Goal: Task Accomplishment & Management: Manage account settings

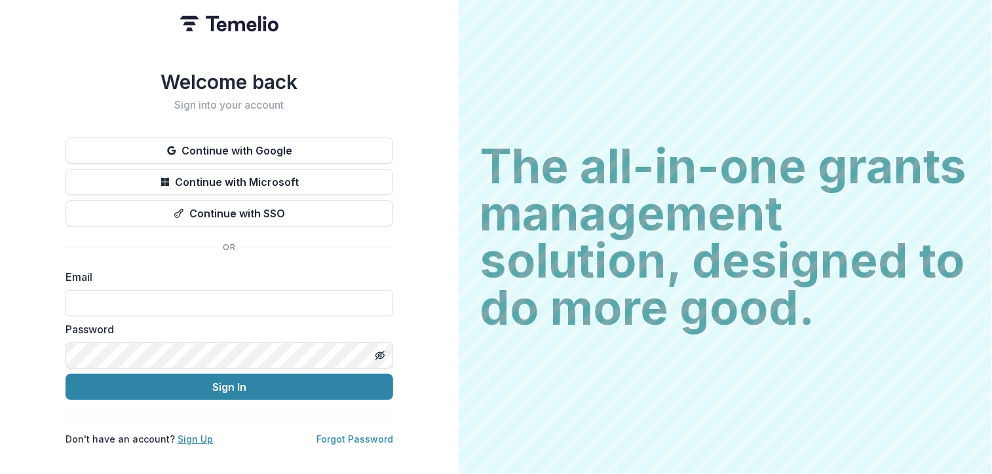
click at [187, 434] on link "Sign Up" at bounding box center [195, 439] width 35 height 11
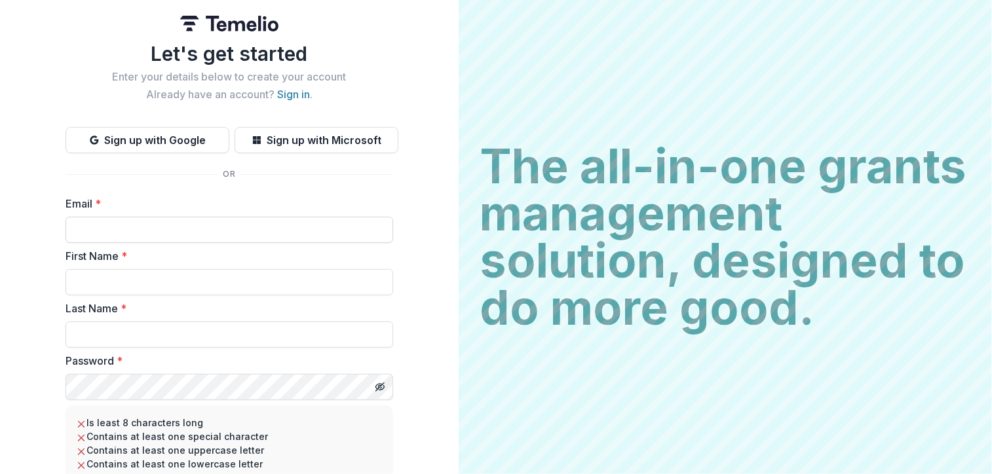
click at [211, 233] on input "Email *" at bounding box center [230, 230] width 328 height 26
type input "**********"
type input "******"
type input "********"
click at [144, 285] on input "******" at bounding box center [230, 282] width 328 height 26
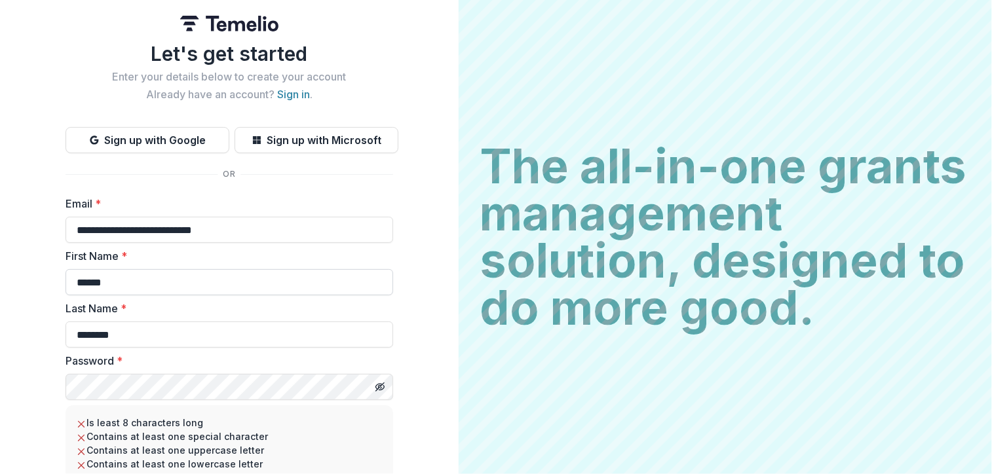
type input "******"
type input "********"
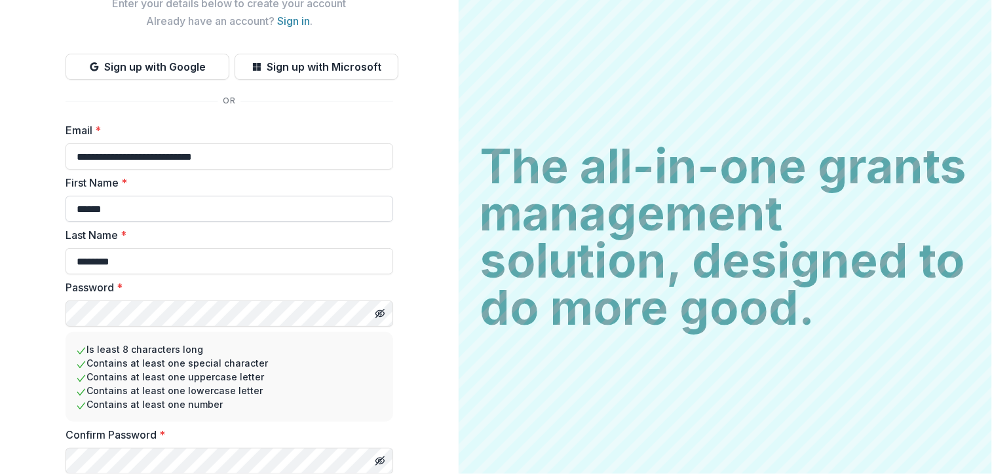
scroll to position [121, 0]
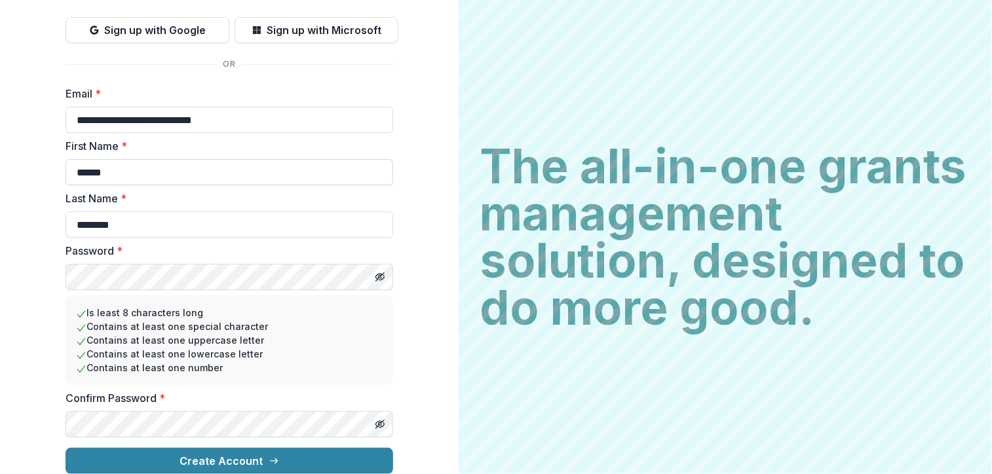
click at [66, 448] on button "Create Account" at bounding box center [230, 461] width 328 height 26
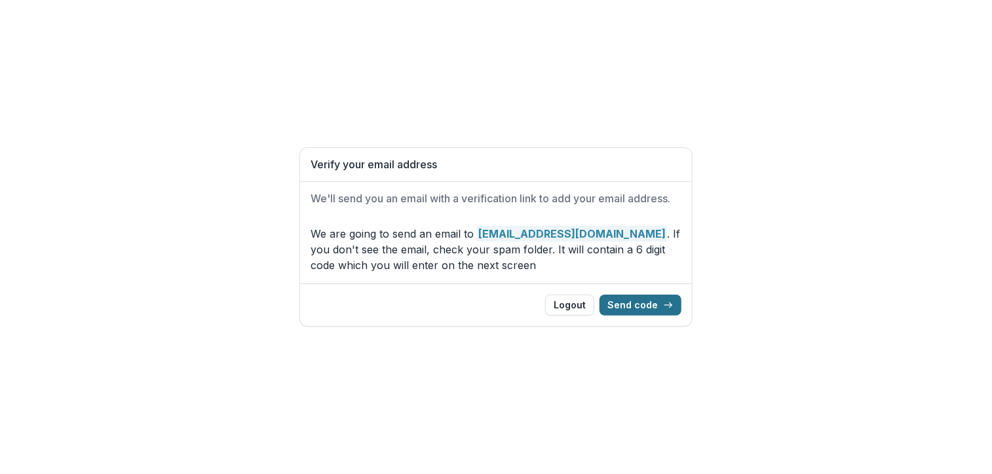
click at [631, 308] on button "Send code" at bounding box center [640, 305] width 82 height 21
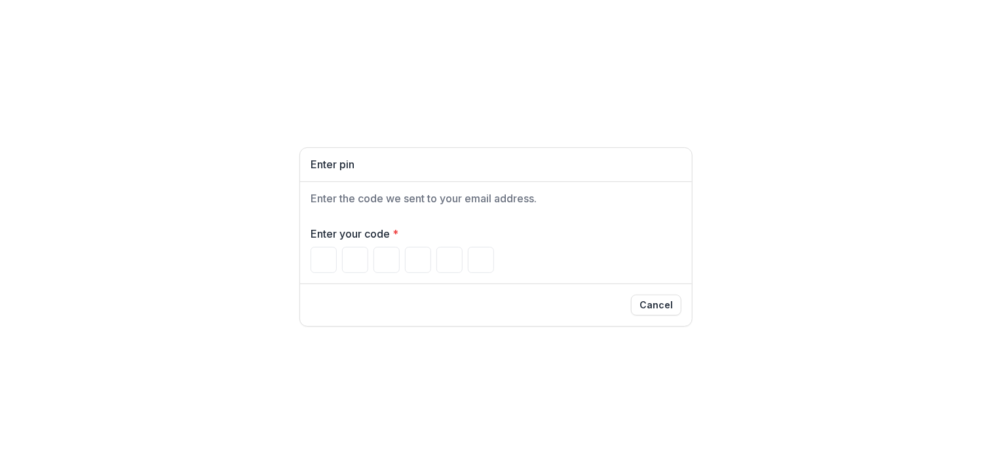
click at [329, 166] on h1 "Enter pin" at bounding box center [495, 165] width 371 height 12
drag, startPoint x: 652, startPoint y: 301, endPoint x: 648, endPoint y: 311, distance: 10.6
click at [648, 311] on button "Cancel" at bounding box center [656, 305] width 50 height 21
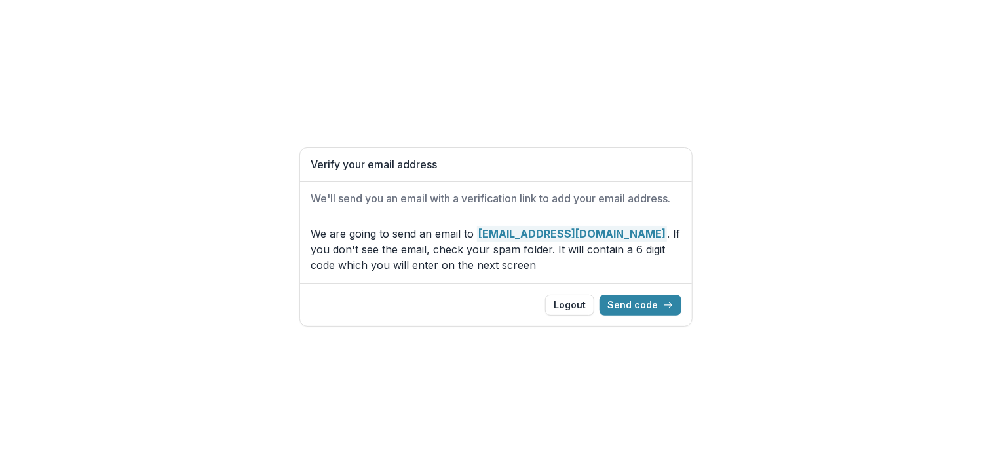
click at [648, 311] on button "Send code" at bounding box center [640, 305] width 82 height 21
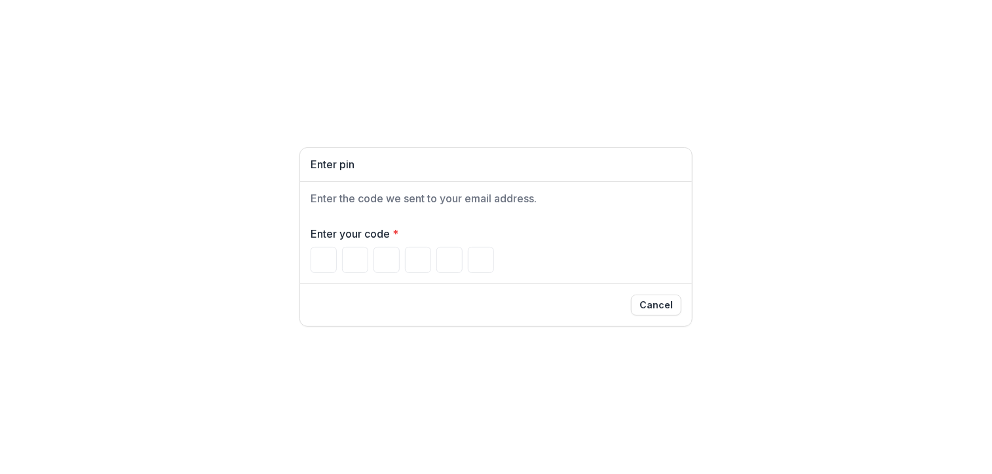
type input "*"
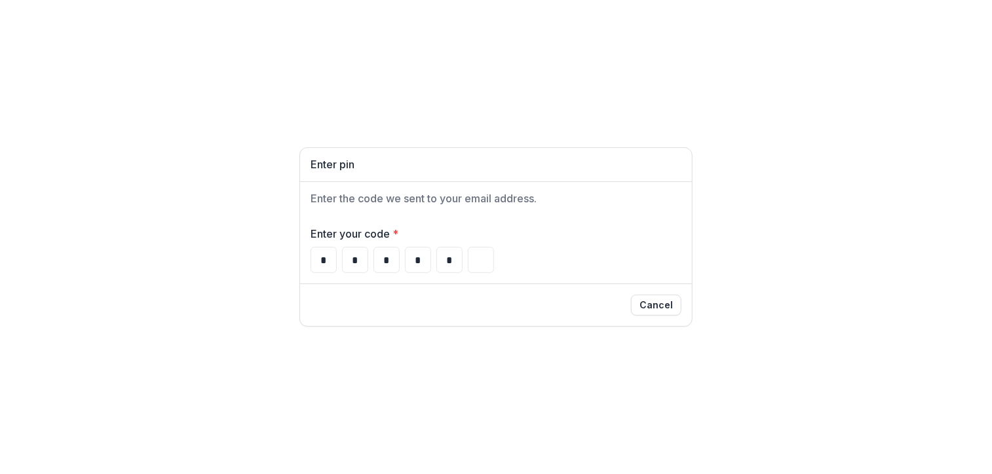
type input "*"
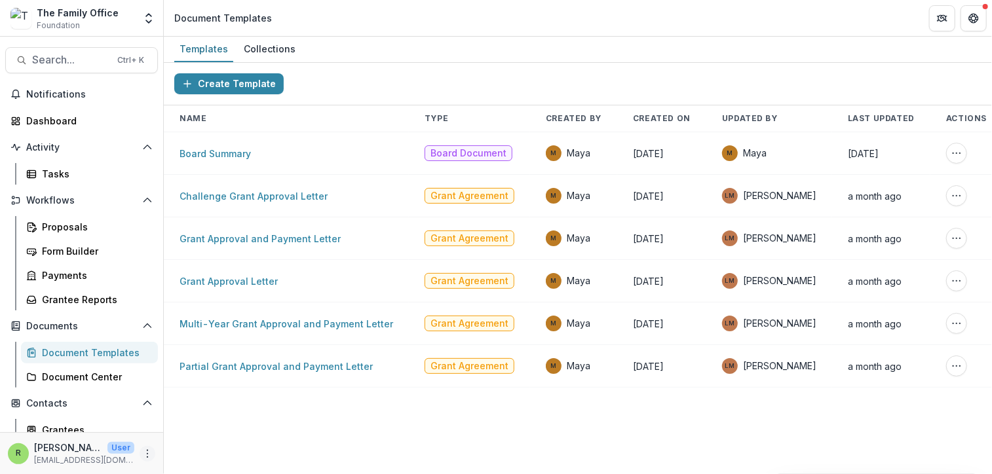
click at [143, 454] on icon "More" at bounding box center [147, 454] width 10 height 10
click at [212, 424] on link "User Settings" at bounding box center [230, 426] width 140 height 22
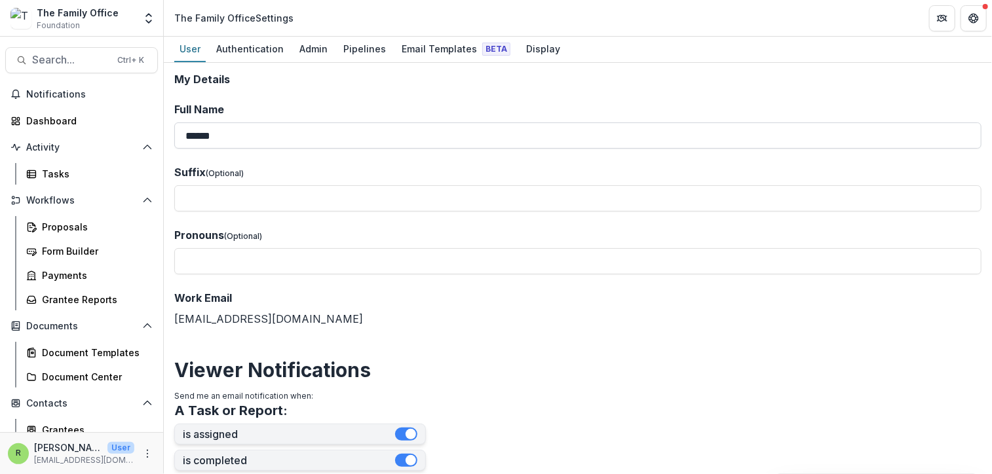
click at [550, 136] on input "******" at bounding box center [577, 135] width 807 height 26
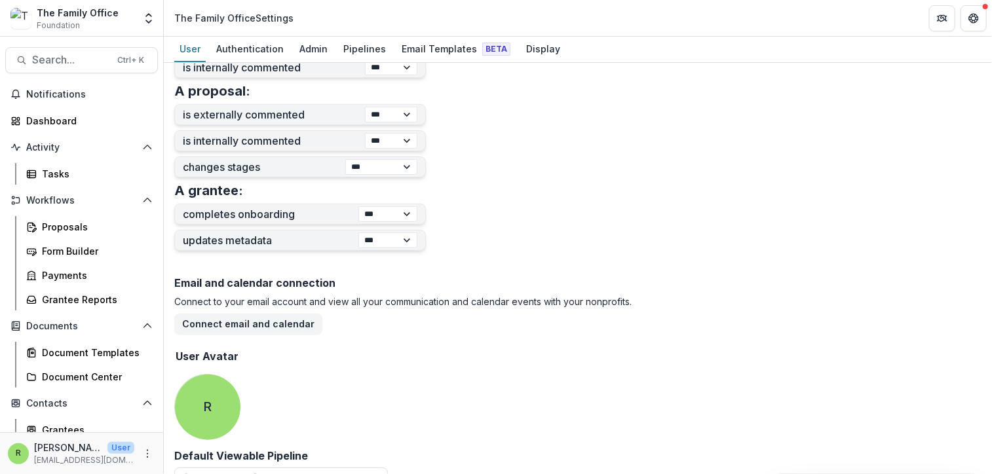
scroll to position [521, 0]
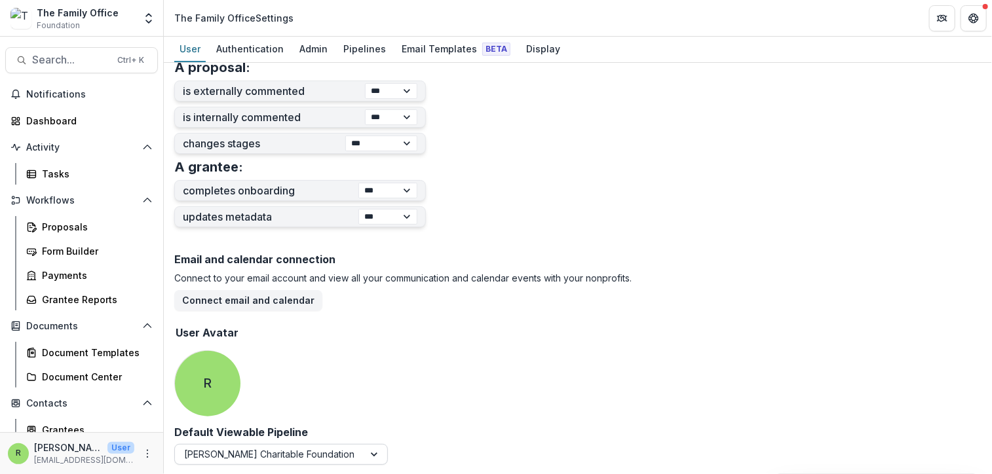
type input "**********"
click at [382, 455] on div at bounding box center [376, 455] width 24 height 20
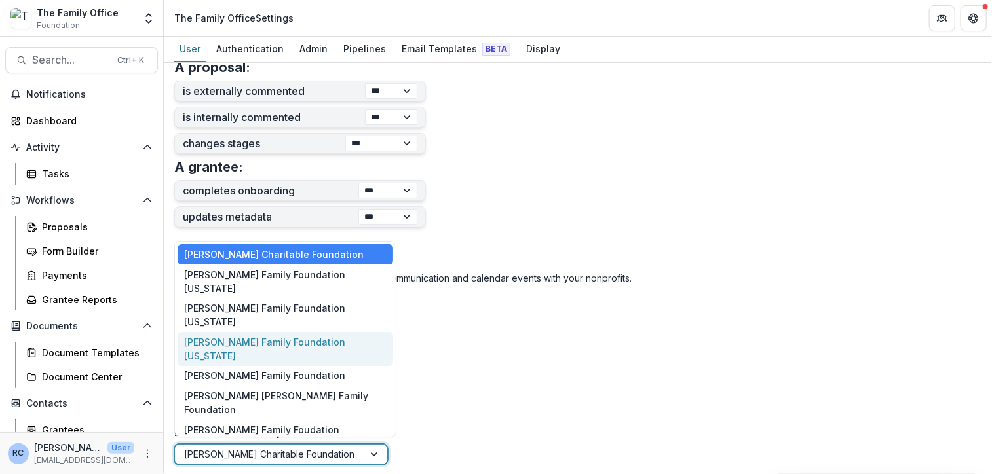
click at [362, 332] on div "[PERSON_NAME] Family Foundation [US_STATE]" at bounding box center [285, 349] width 215 height 34
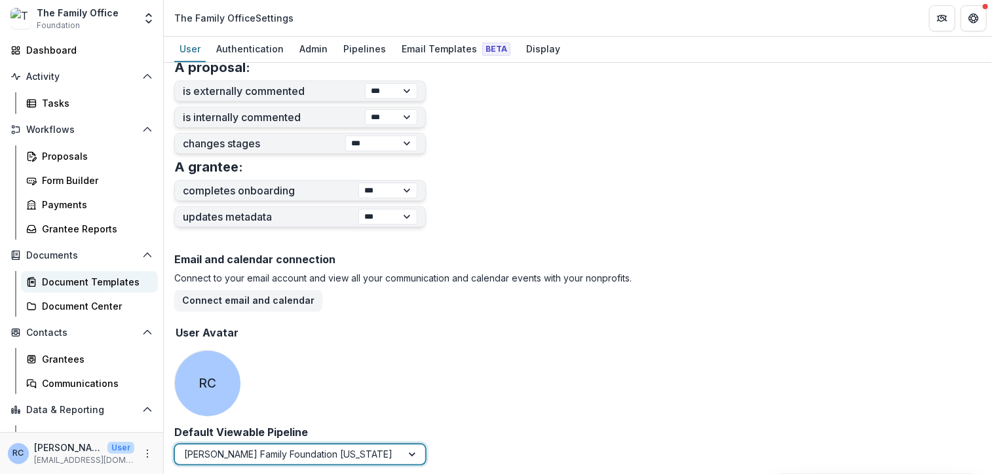
scroll to position [110, 0]
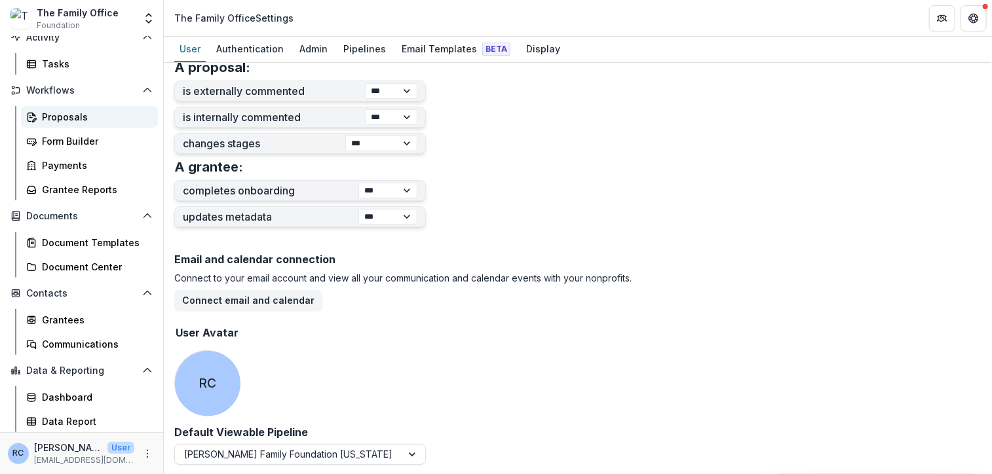
click at [60, 119] on div "Proposals" at bounding box center [94, 117] width 105 height 14
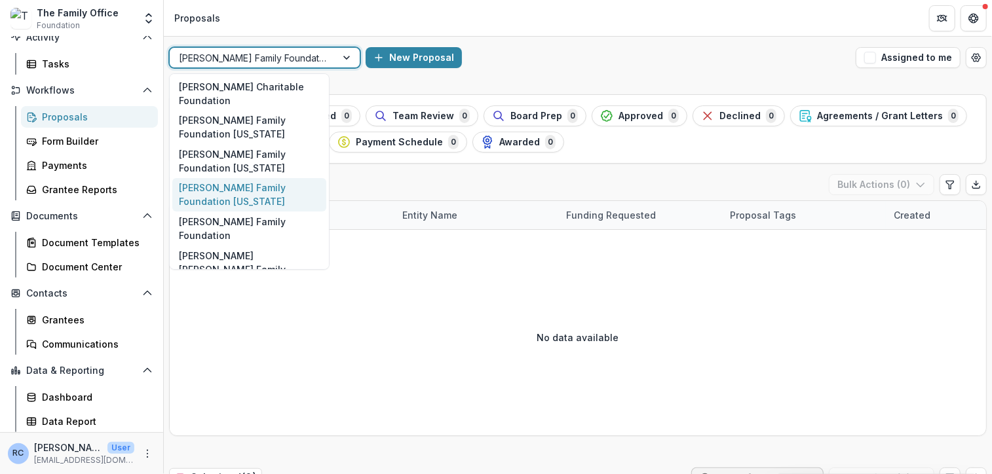
click at [336, 58] on div at bounding box center [348, 58] width 24 height 20
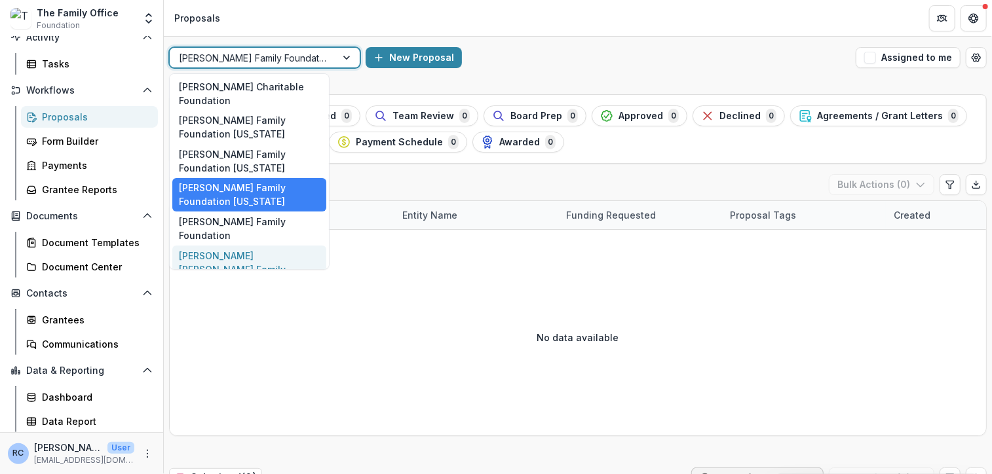
click at [299, 248] on div "[PERSON_NAME] [PERSON_NAME] Family Foundation" at bounding box center [249, 270] width 154 height 48
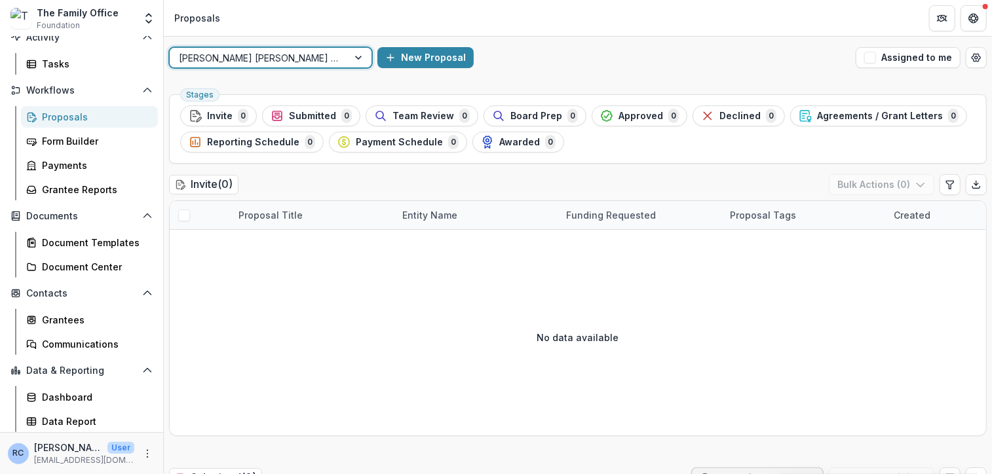
click at [348, 58] on div at bounding box center [360, 58] width 24 height 20
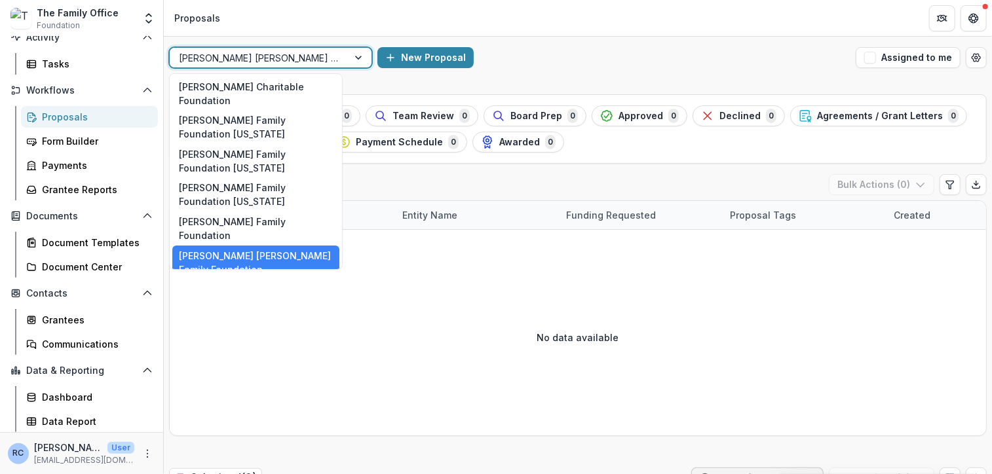
click at [250, 313] on div "Aggregate Pipelines" at bounding box center [255, 323] width 167 height 20
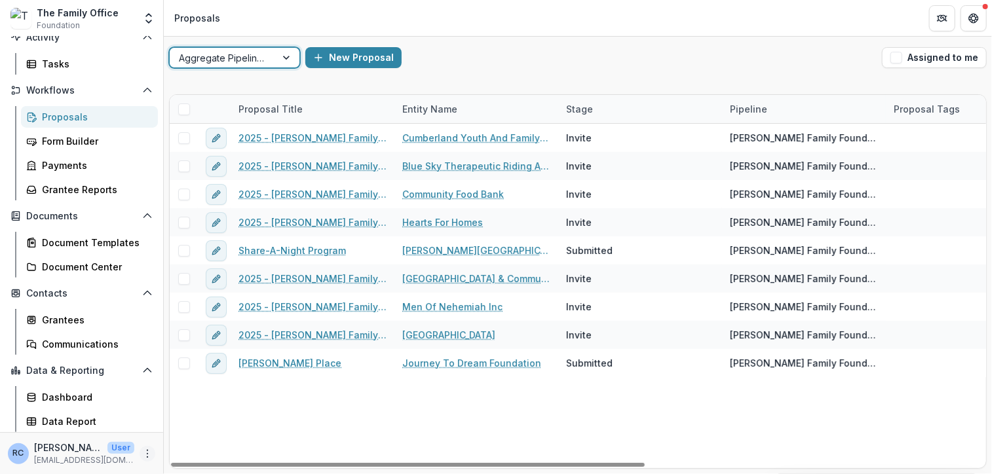
click at [145, 456] on icon "More" at bounding box center [147, 454] width 10 height 10
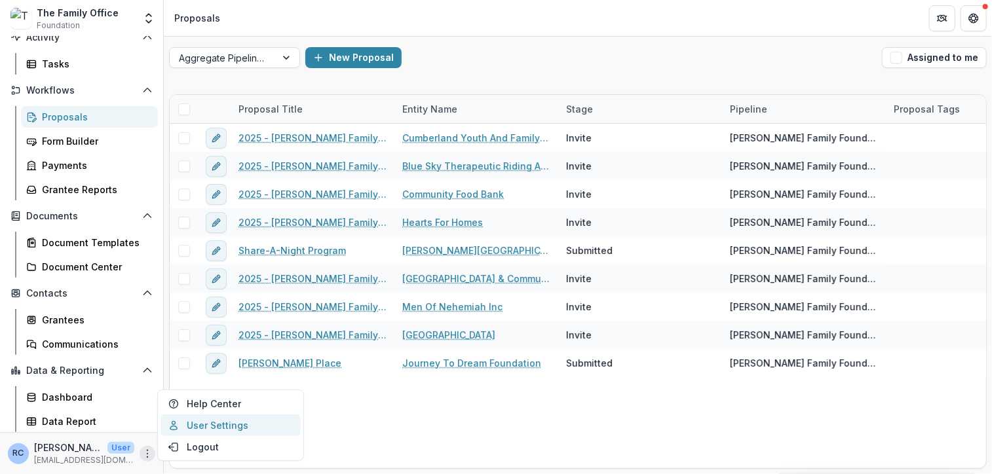
click at [204, 425] on link "User Settings" at bounding box center [230, 426] width 140 height 22
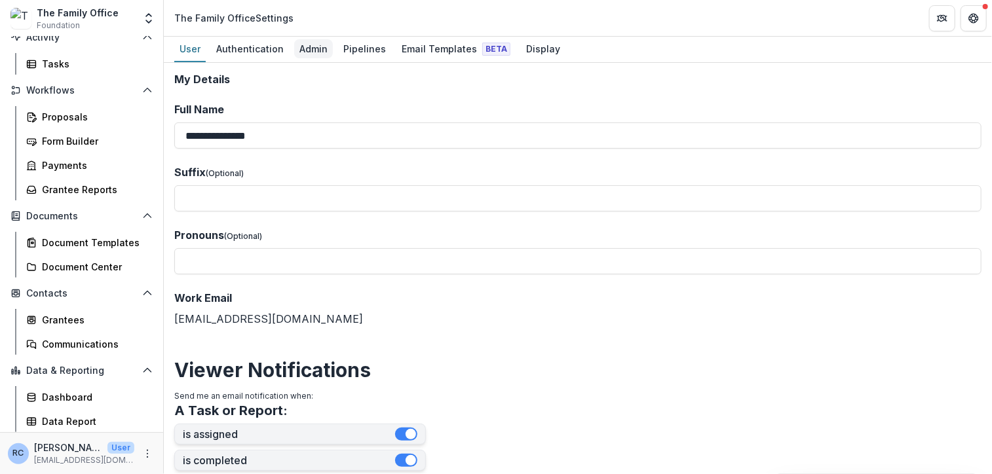
click at [305, 46] on div "Admin" at bounding box center [313, 48] width 39 height 19
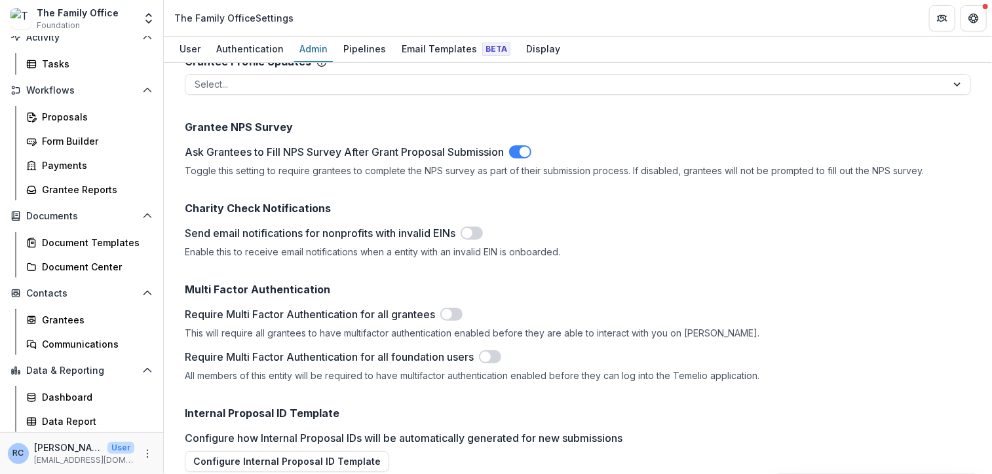
scroll to position [1894, 0]
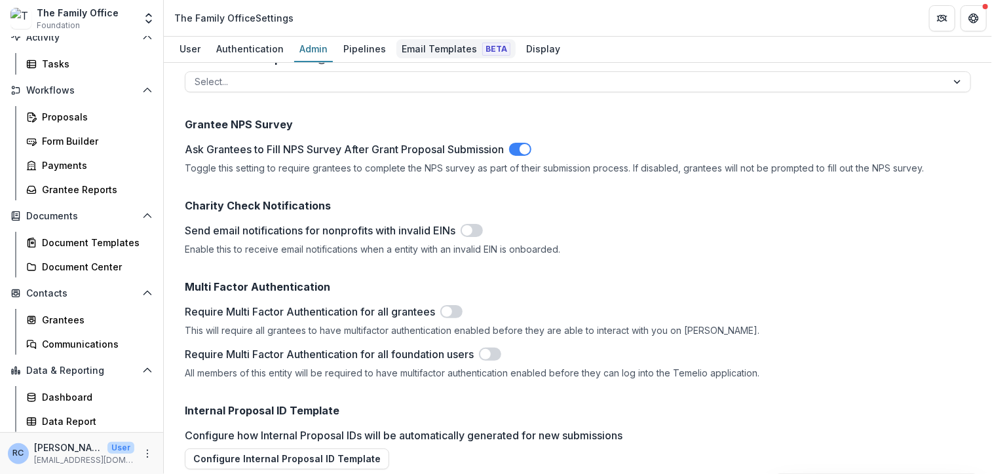
click at [436, 48] on div "Email Templates Beta" at bounding box center [455, 48] width 119 height 19
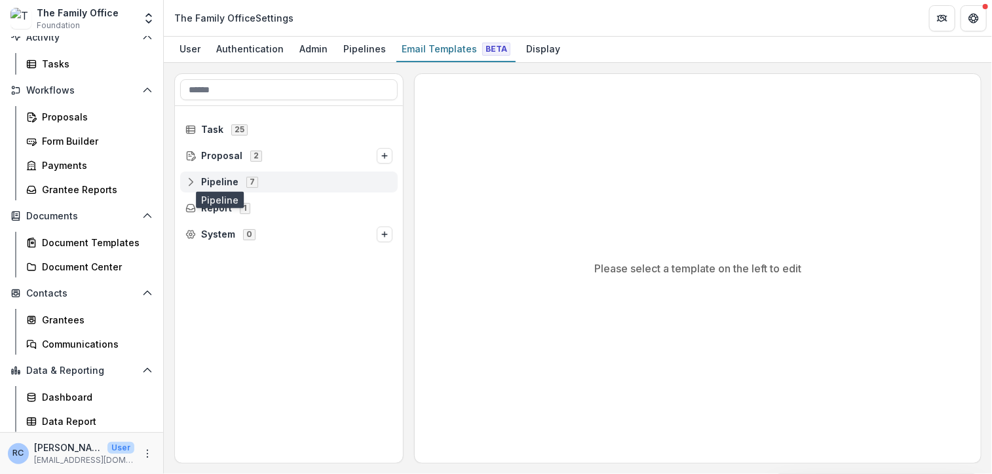
click at [210, 180] on span "Pipeline" at bounding box center [219, 182] width 37 height 11
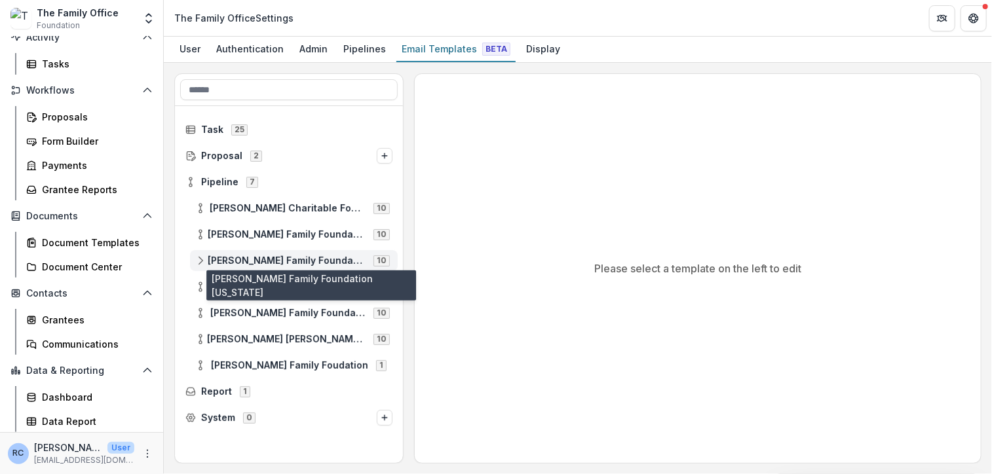
click at [288, 256] on span "[PERSON_NAME] Family Foundation [US_STATE]" at bounding box center [287, 260] width 158 height 11
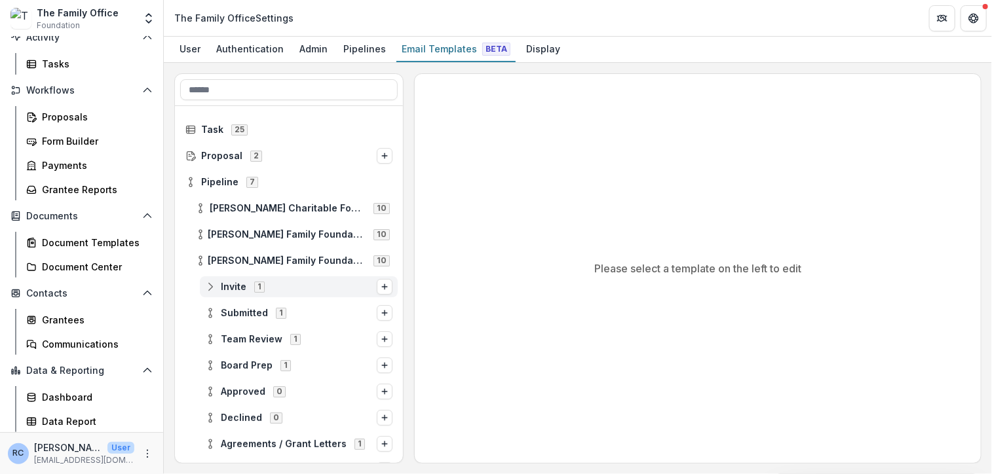
click at [294, 286] on span "Invite 1" at bounding box center [291, 286] width 172 height 11
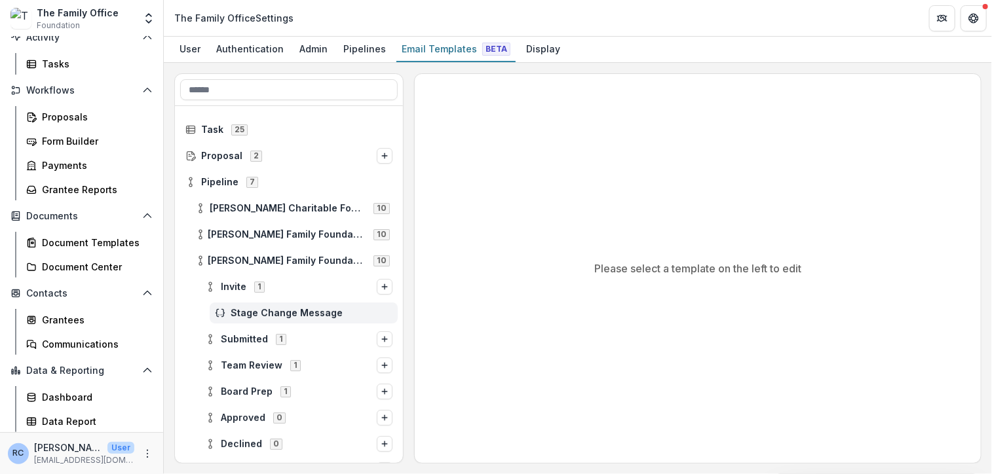
click at [312, 322] on div "Stage Change Message" at bounding box center [304, 313] width 188 height 21
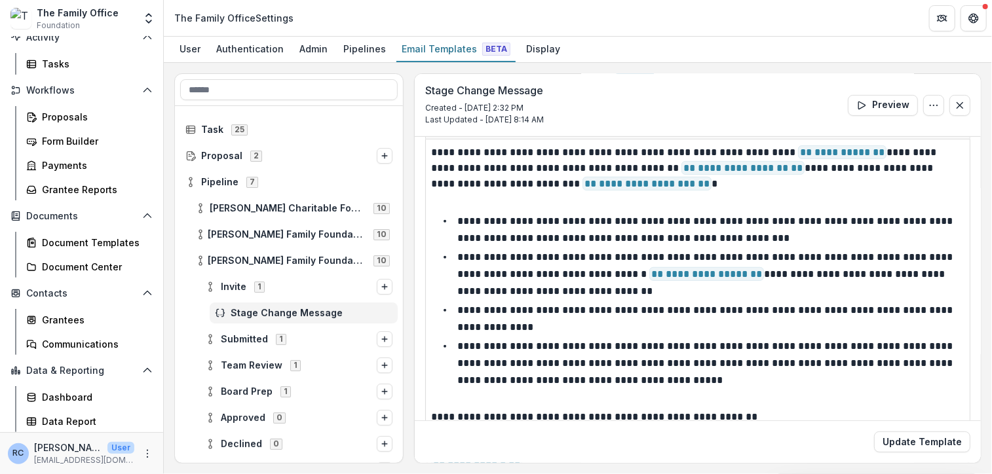
scroll to position [58, 0]
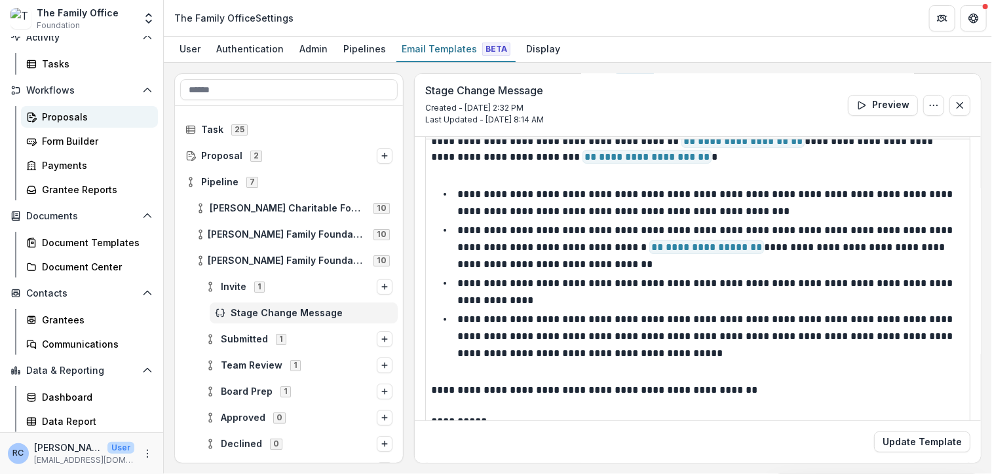
click at [62, 121] on div "Proposals" at bounding box center [94, 117] width 105 height 14
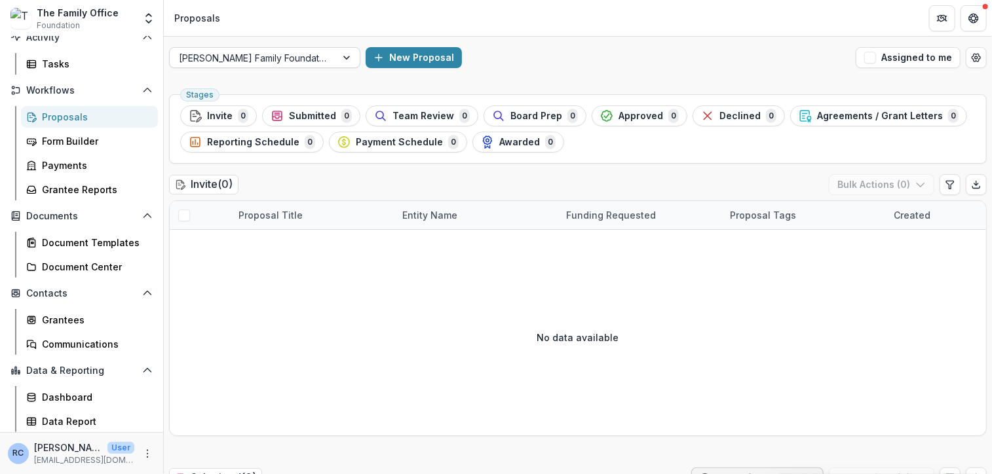
click at [336, 56] on div at bounding box center [348, 58] width 24 height 20
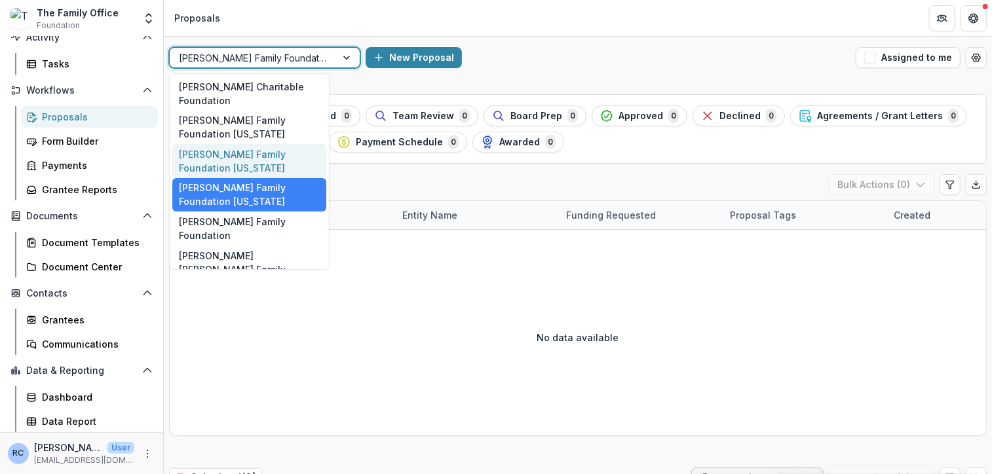
click at [286, 164] on div "[PERSON_NAME] Family Foundation [US_STATE]" at bounding box center [249, 161] width 154 height 34
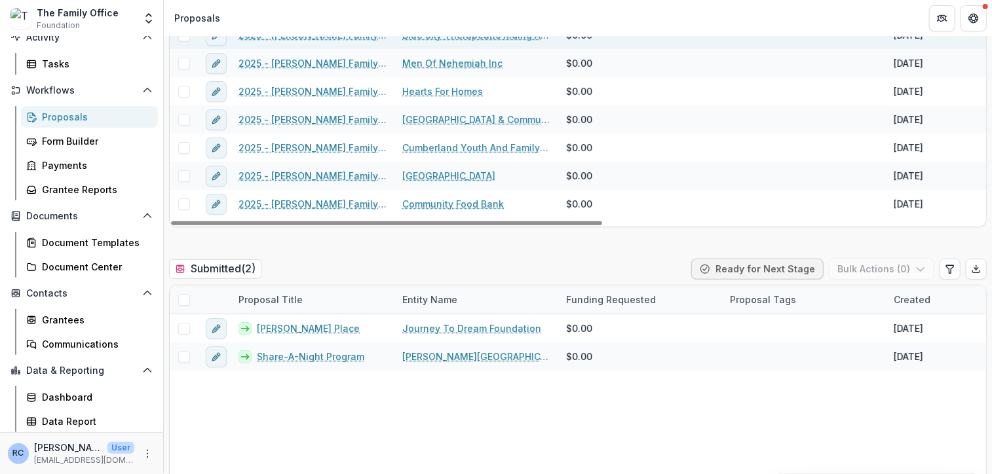
scroll to position [225, 0]
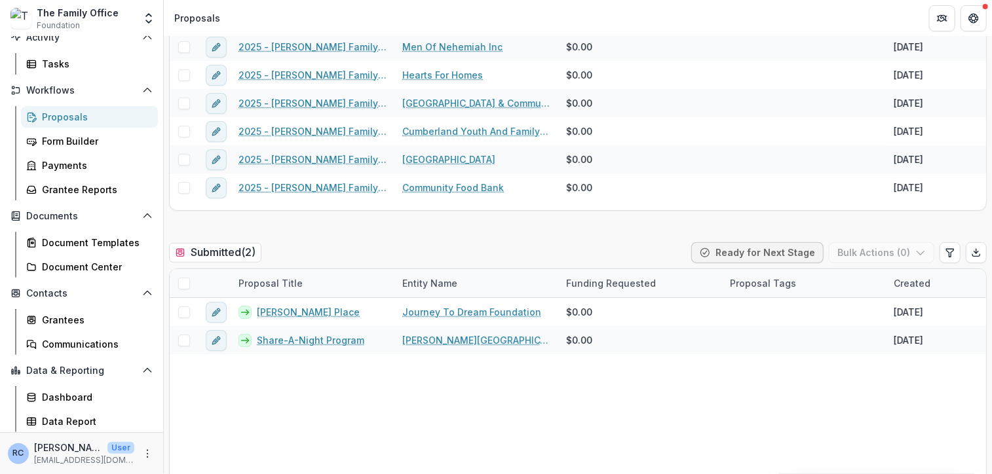
click at [183, 285] on span at bounding box center [184, 284] width 12 height 12
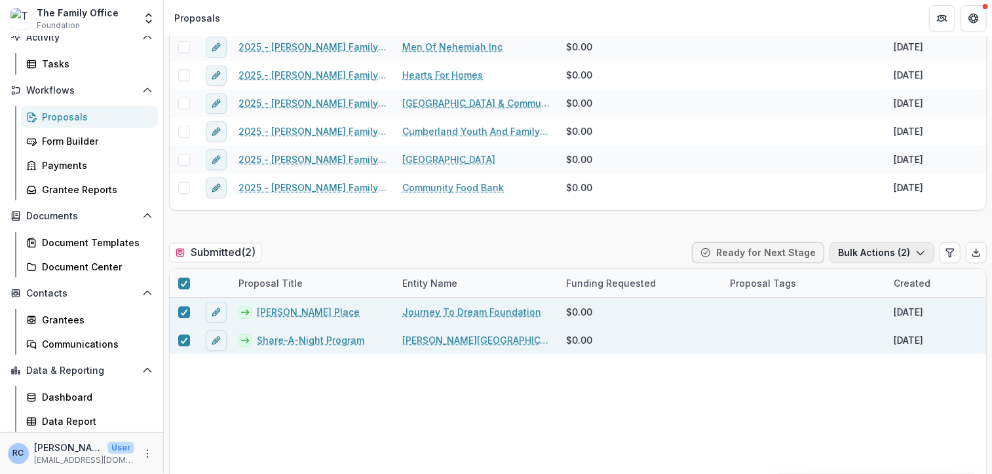
click at [898, 254] on button "Bulk Actions ( 2 )" at bounding box center [881, 252] width 105 height 21
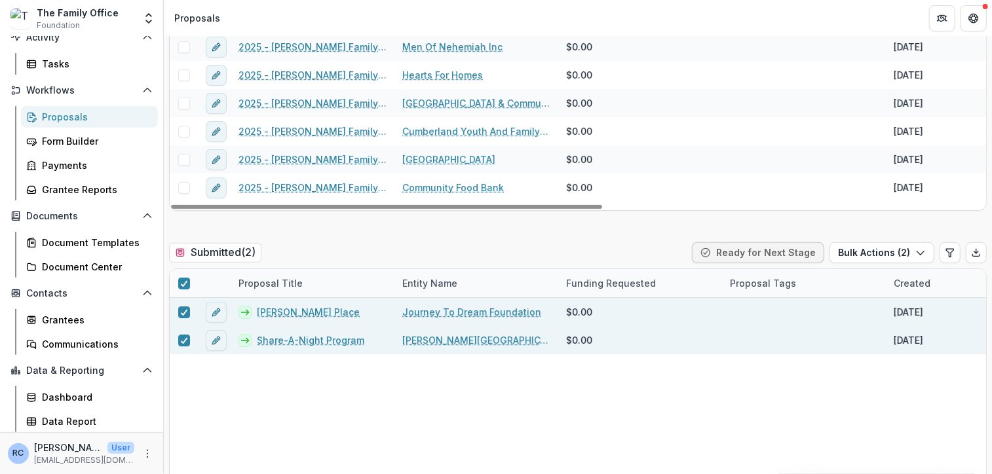
drag, startPoint x: 723, startPoint y: 168, endPoint x: 641, endPoint y: 256, distance: 121.0
click at [641, 256] on div "Submitted ( 2 ) Ready for Next Stage Bulk Actions ( 2 )" at bounding box center [577, 255] width 817 height 26
click at [181, 281] on icon at bounding box center [184, 283] width 8 height 7
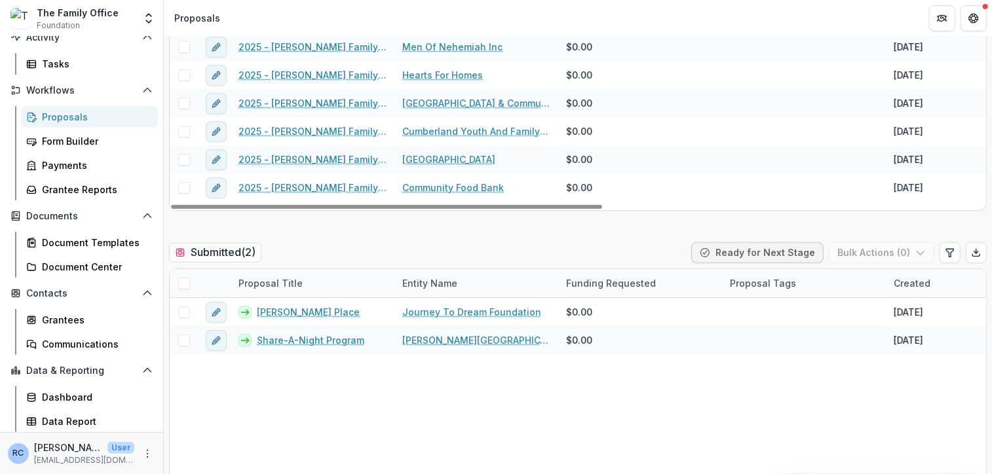
scroll to position [0, 0]
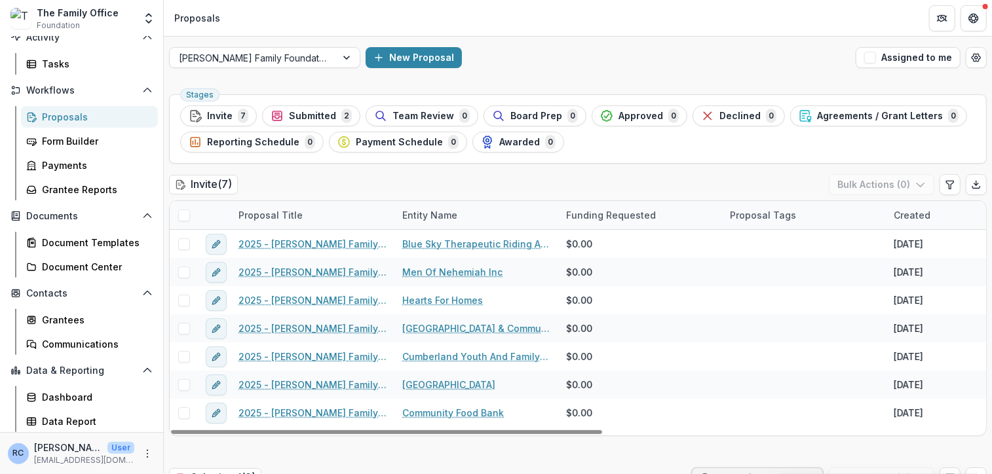
click at [183, 213] on span at bounding box center [184, 216] width 12 height 12
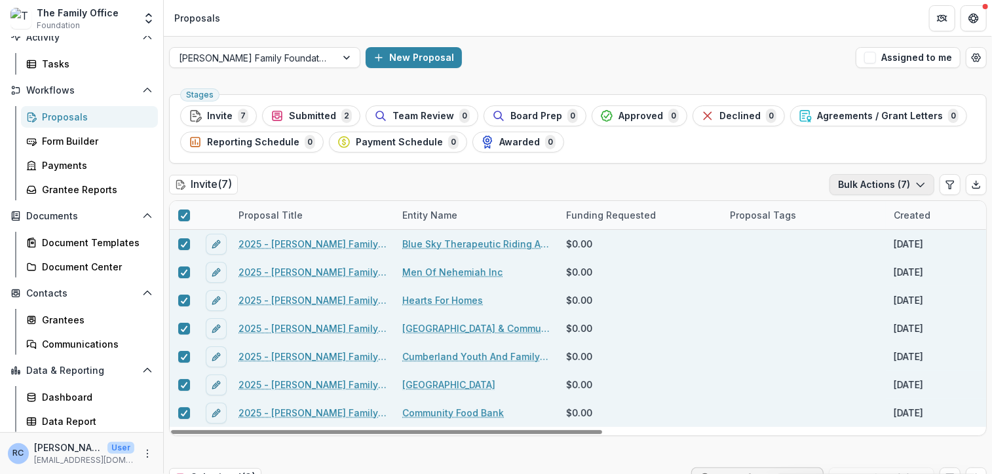
click at [869, 183] on button "Bulk Actions ( 7 )" at bounding box center [881, 184] width 105 height 21
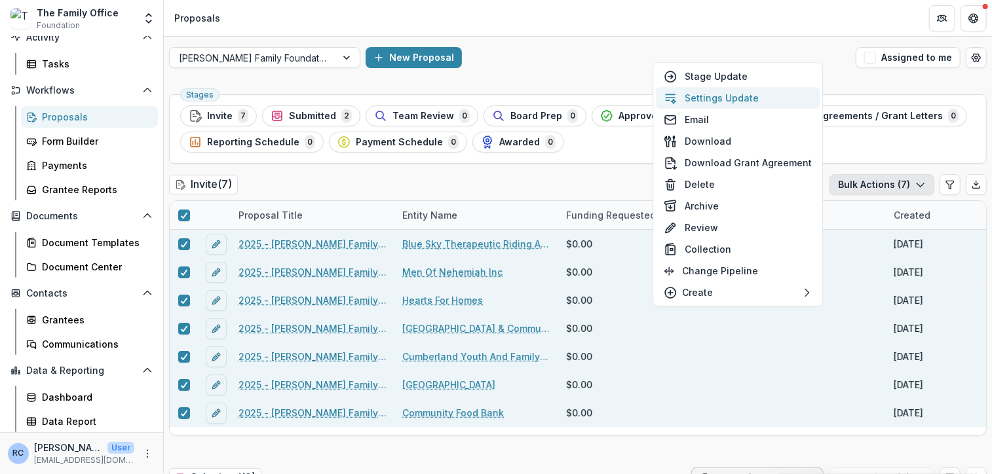
click at [779, 96] on button "Settings Update" at bounding box center [738, 98] width 164 height 22
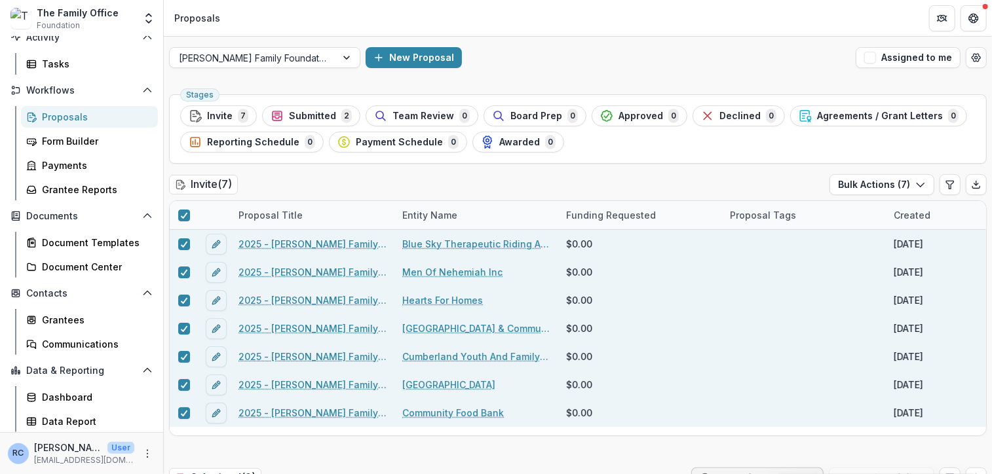
type input "**"
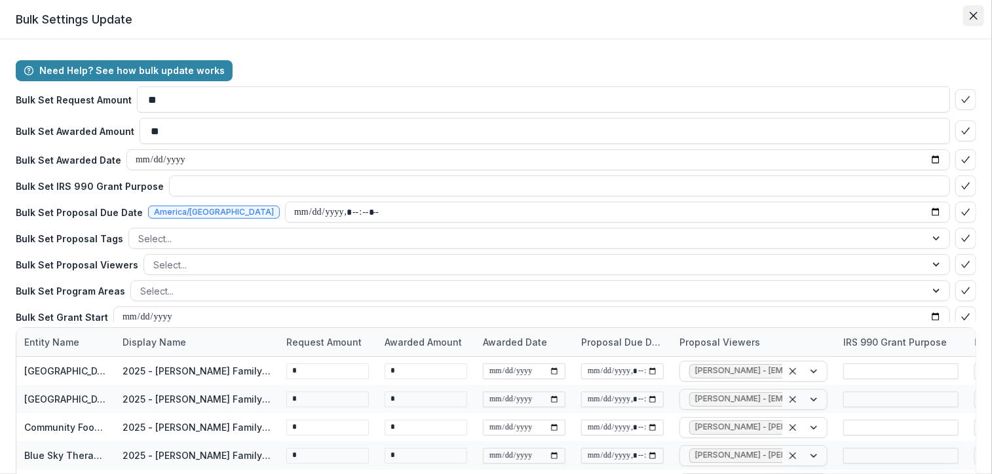
click at [969, 17] on icon "Close" at bounding box center [973, 16] width 8 height 8
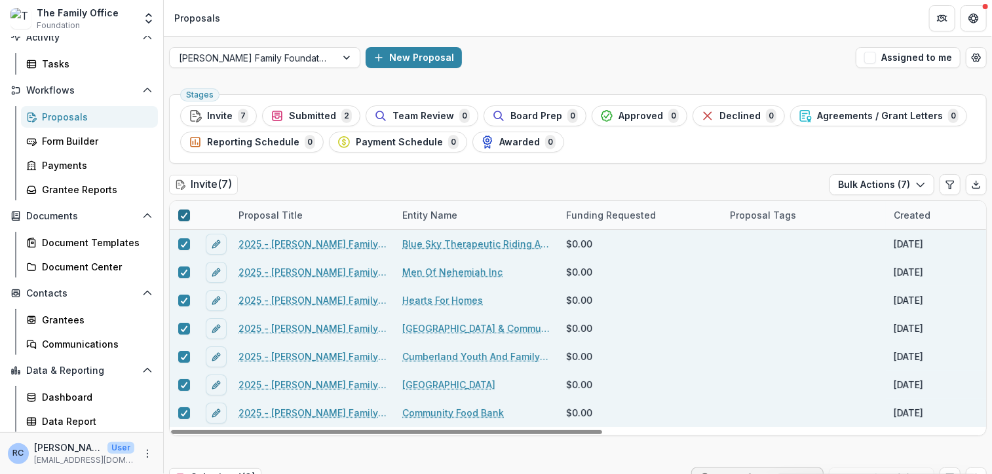
click at [185, 215] on icon at bounding box center [184, 215] width 8 height 7
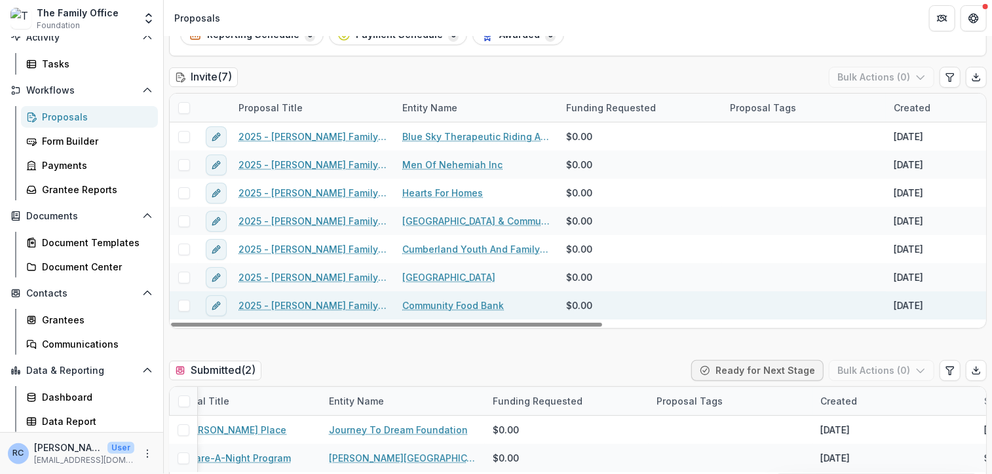
scroll to position [107, 0]
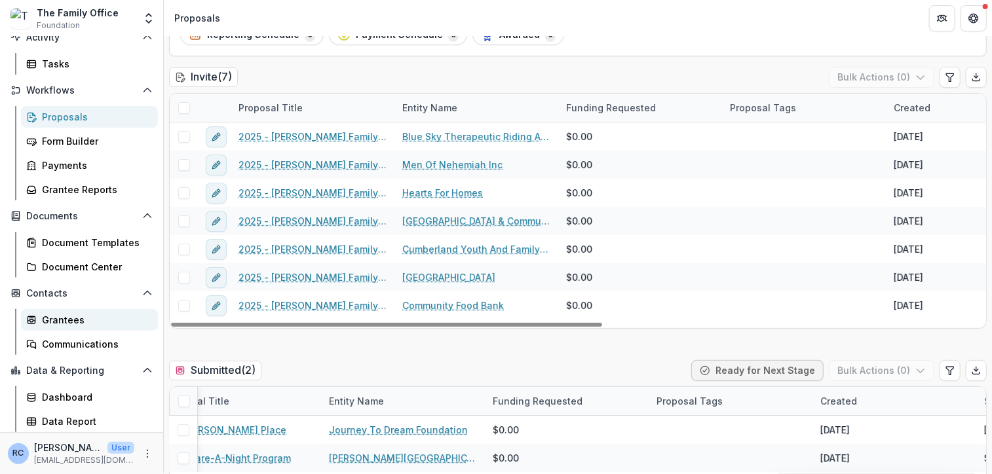
click at [94, 317] on div "Grantees" at bounding box center [94, 320] width 105 height 14
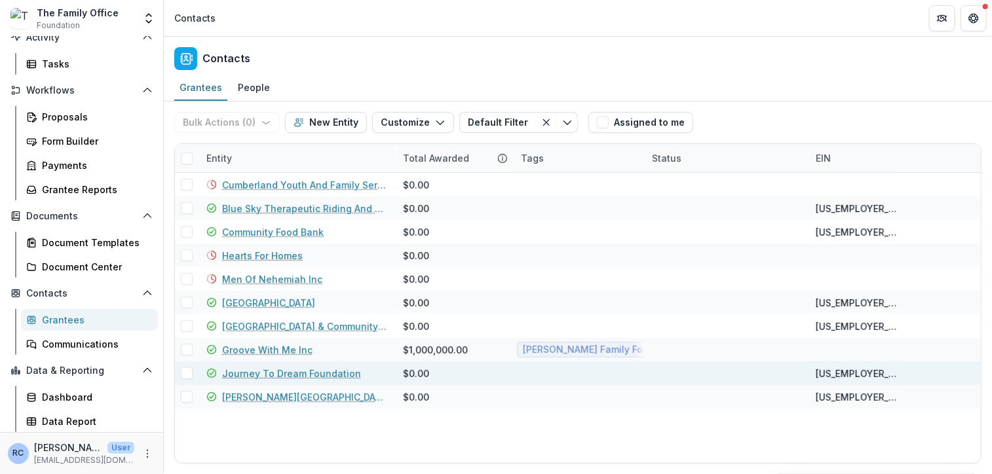
click at [314, 372] on link "Journey To Dream Foundation" at bounding box center [291, 374] width 139 height 14
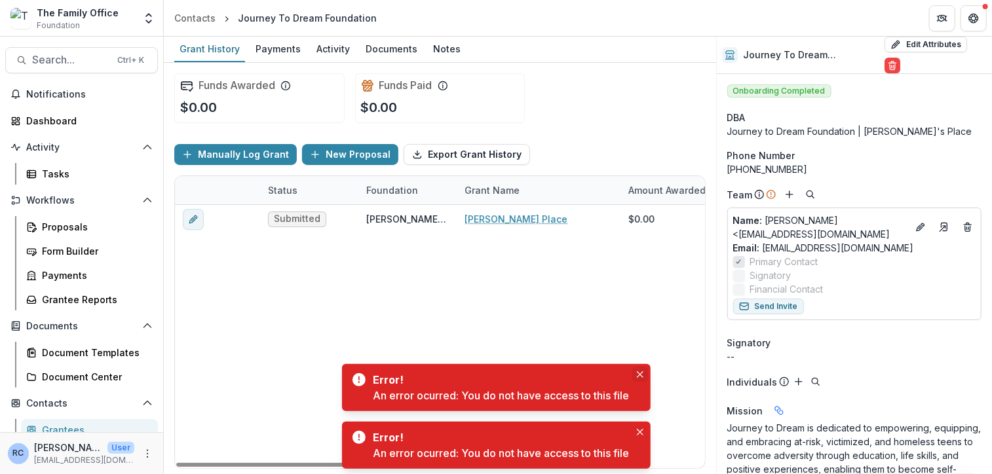
click at [642, 371] on icon "Close" at bounding box center [640, 374] width 7 height 7
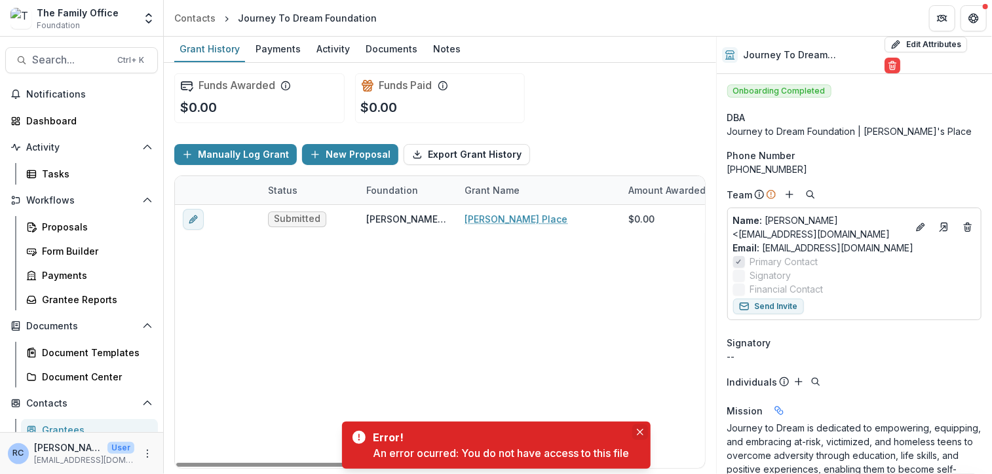
click at [642, 426] on button "Close" at bounding box center [640, 432] width 16 height 16
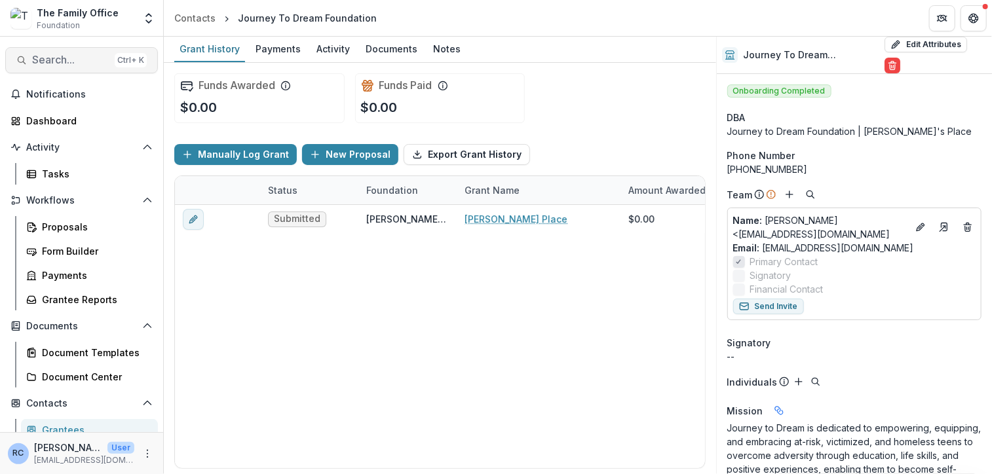
click at [69, 63] on span "Search..." at bounding box center [70, 60] width 77 height 12
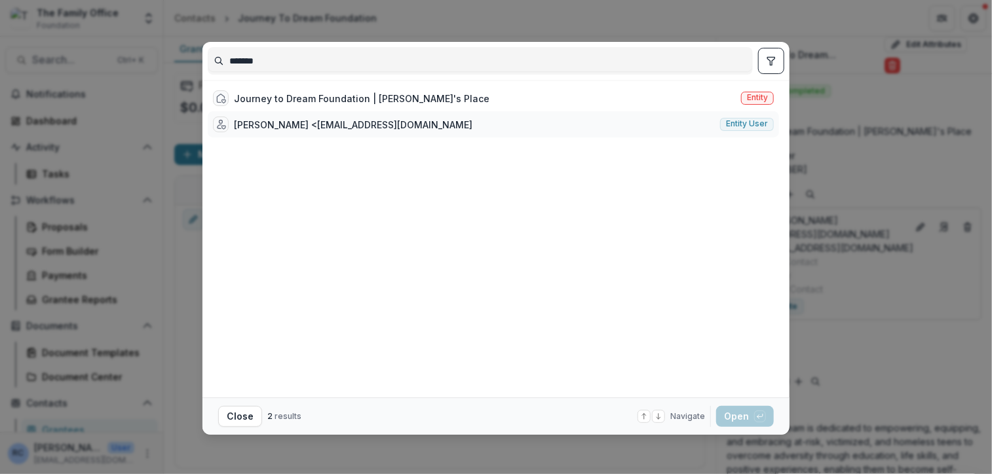
type input "*******"
click at [303, 125] on div "[PERSON_NAME] <[EMAIL_ADDRESS][DOMAIN_NAME]" at bounding box center [353, 125] width 238 height 14
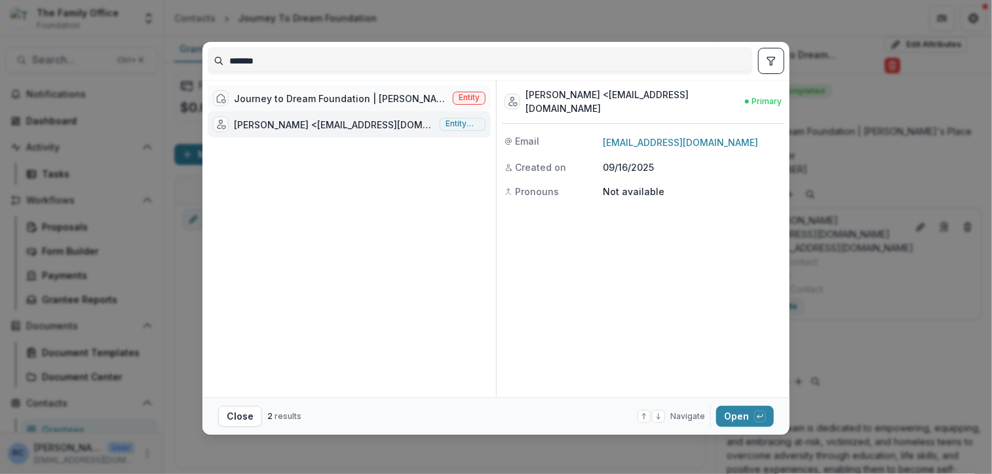
click at [339, 96] on div "Journey to Dream Foundation | [PERSON_NAME]'s Place" at bounding box center [341, 99] width 214 height 14
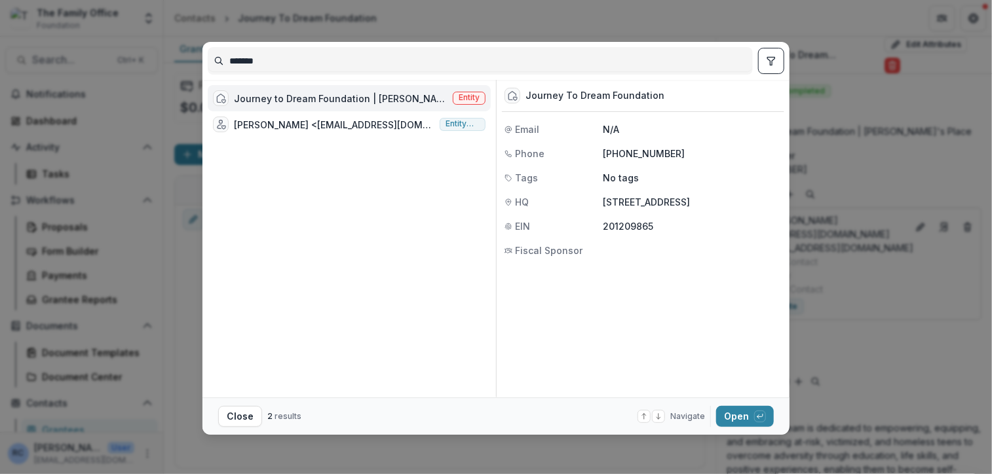
click at [312, 93] on div "Journey to Dream Foundation | [PERSON_NAME]'s Place" at bounding box center [341, 99] width 214 height 14
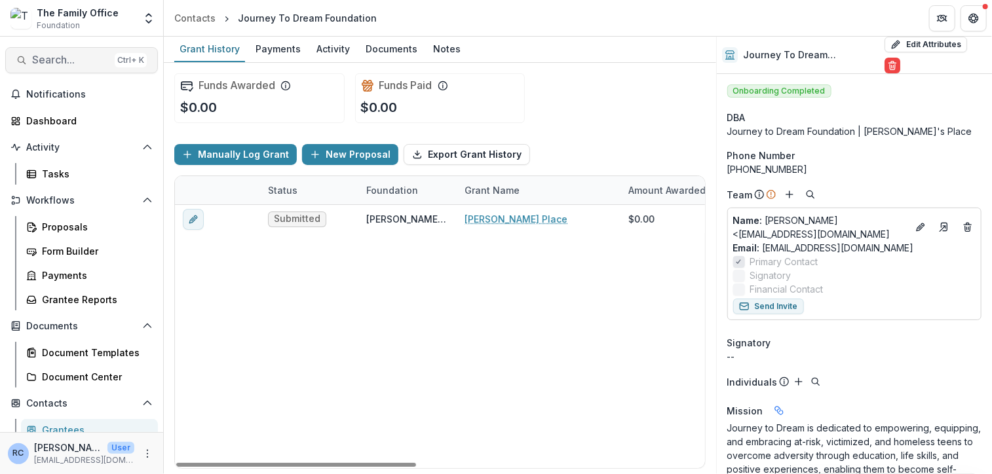
click at [54, 56] on span "Search..." at bounding box center [70, 60] width 77 height 12
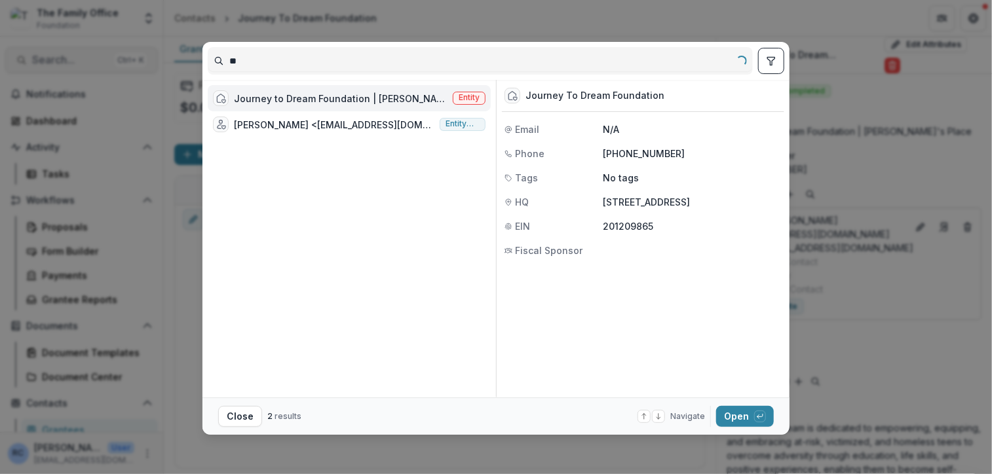
type input "*"
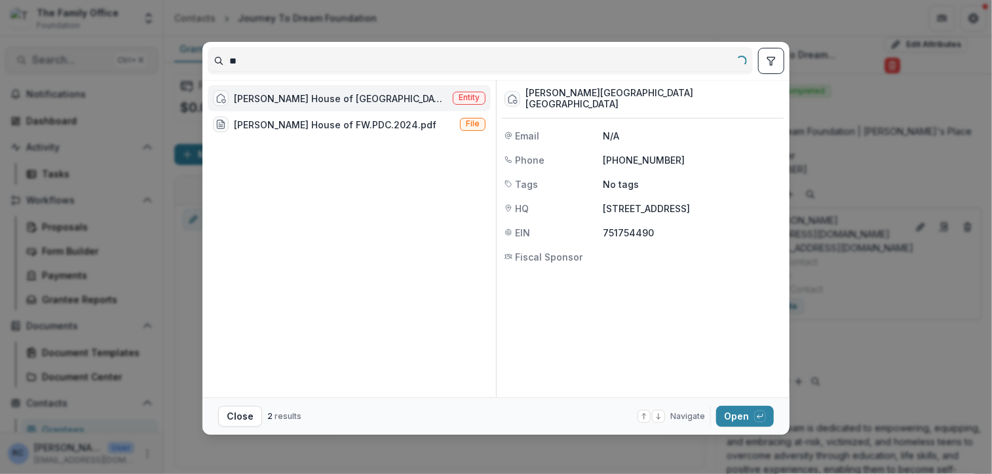
type input "*"
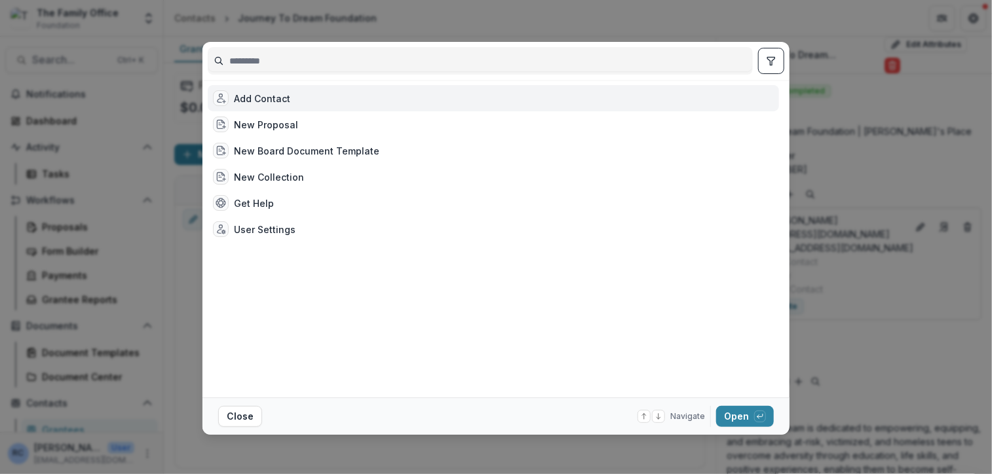
click at [635, 23] on div "Add Contact New Proposal New Board Document Template New Collection Get Help Us…" at bounding box center [496, 237] width 992 height 474
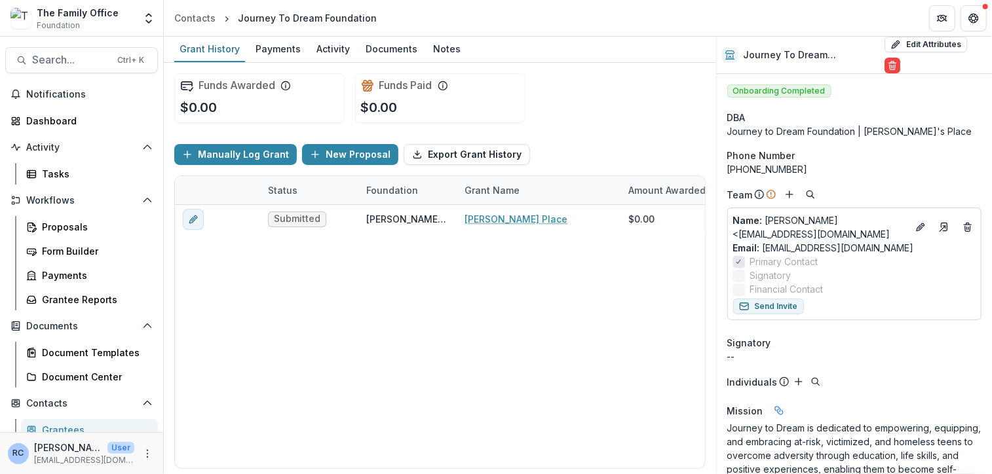
click at [87, 423] on div "Grantees" at bounding box center [94, 430] width 105 height 14
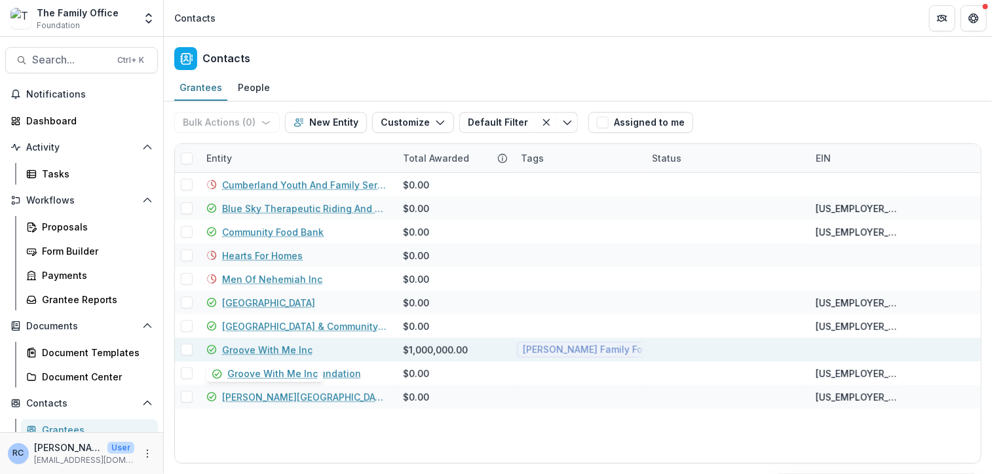
click at [283, 349] on link "Groove With Me Inc" at bounding box center [267, 350] width 90 height 14
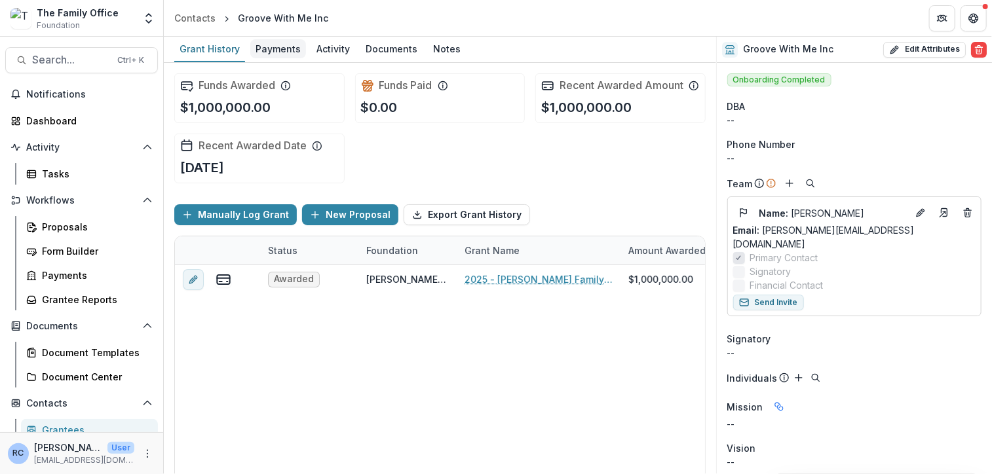
click at [275, 47] on div "Payments" at bounding box center [278, 48] width 56 height 19
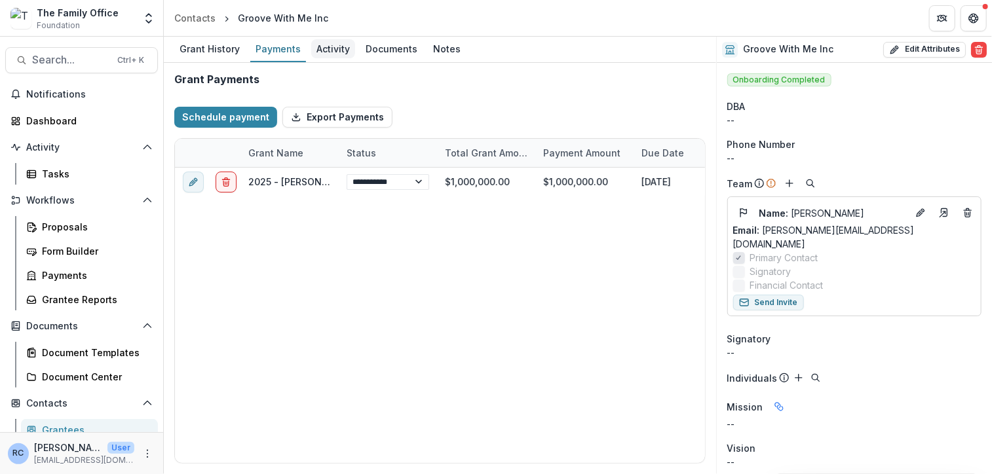
click at [341, 52] on div "Activity" at bounding box center [333, 48] width 44 height 19
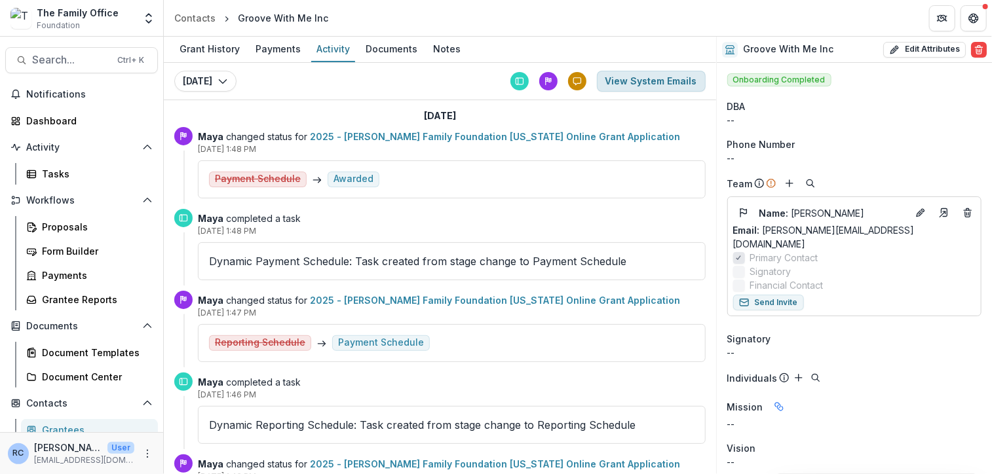
click at [626, 75] on button "View System Emails" at bounding box center [651, 81] width 109 height 21
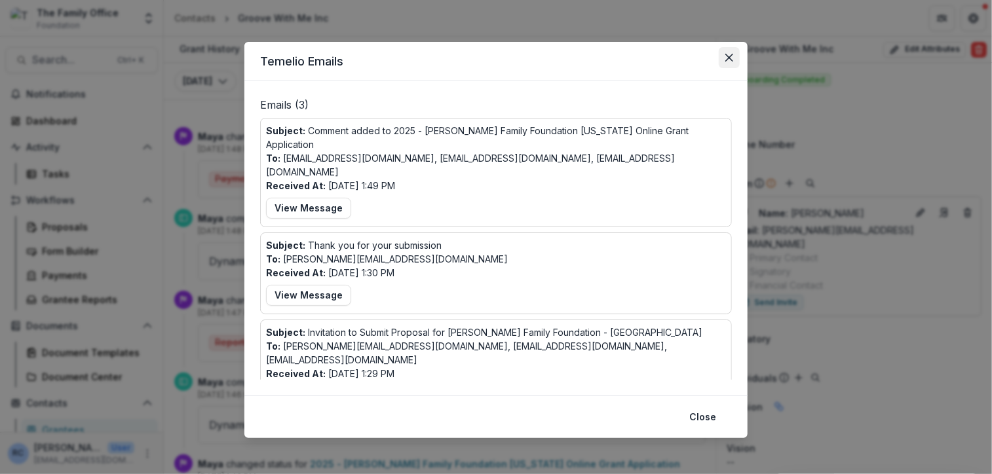
click at [728, 59] on icon "Close" at bounding box center [729, 58] width 8 height 8
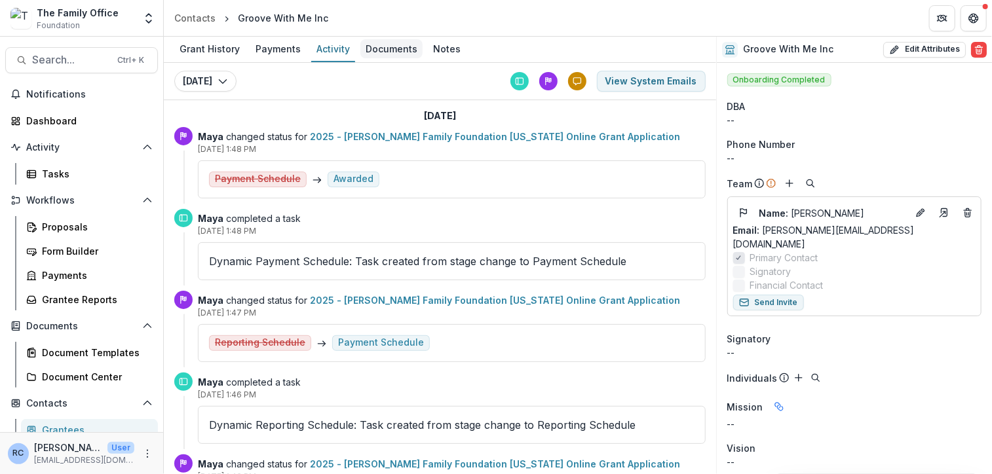
click at [406, 43] on div "Documents" at bounding box center [391, 48] width 62 height 19
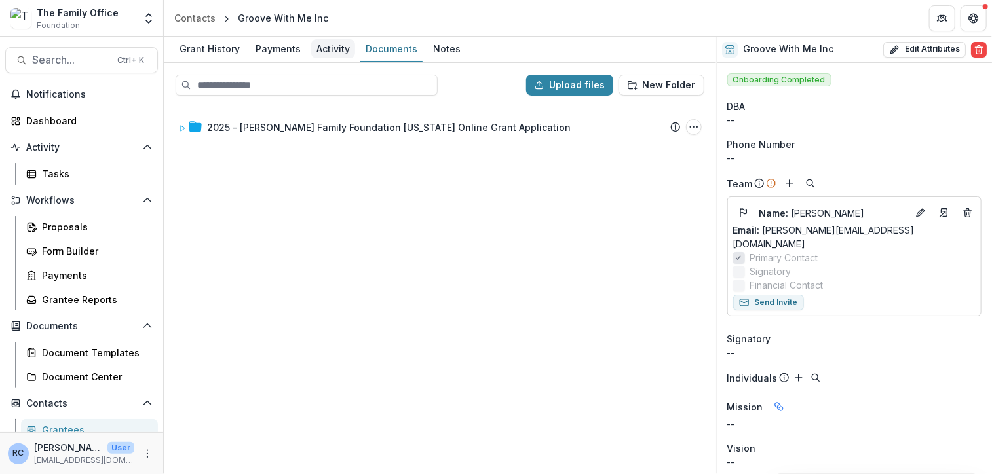
click at [315, 41] on div "Activity" at bounding box center [333, 48] width 44 height 19
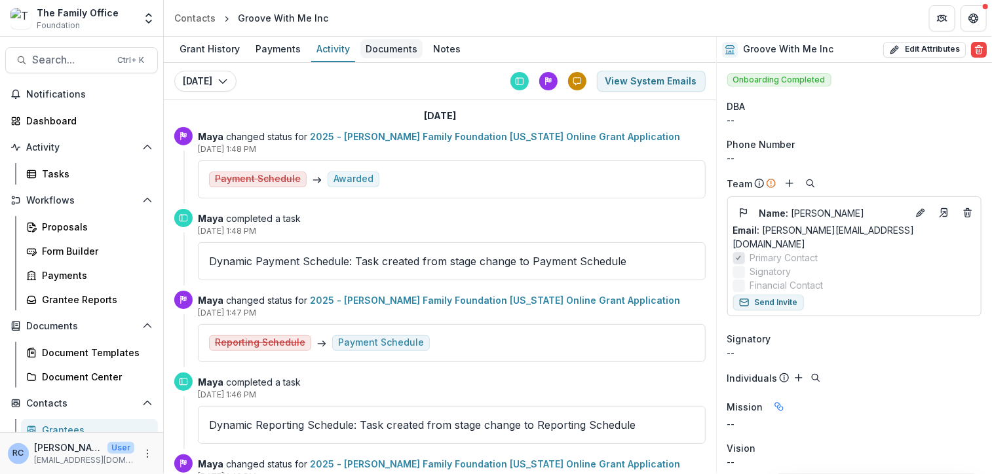
click at [386, 54] on div "Documents" at bounding box center [391, 48] width 62 height 19
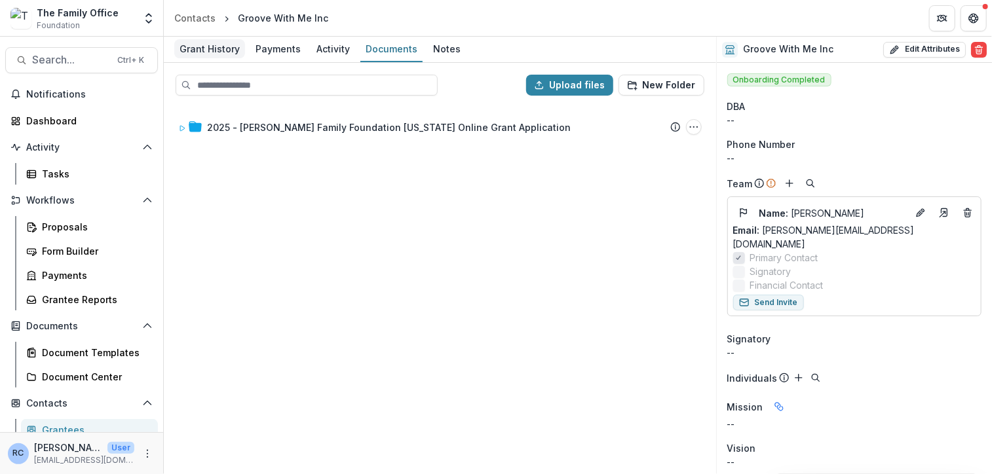
click at [202, 48] on div "Grant History" at bounding box center [209, 48] width 71 height 19
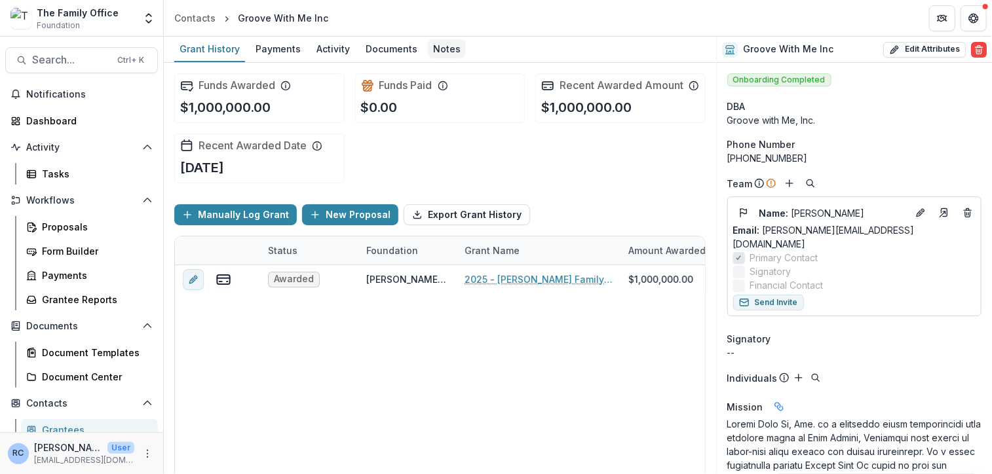
click at [440, 51] on div "Notes" at bounding box center [447, 48] width 38 height 19
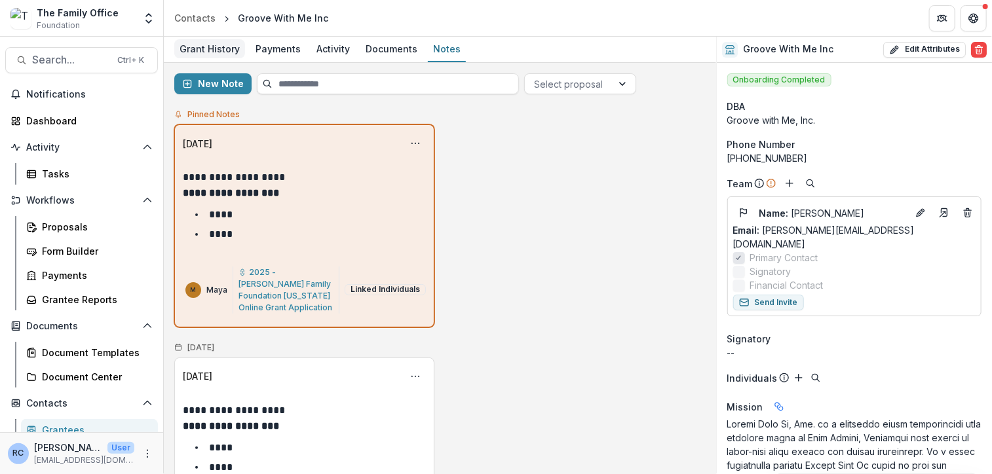
click at [211, 50] on div "Grant History" at bounding box center [209, 48] width 71 height 19
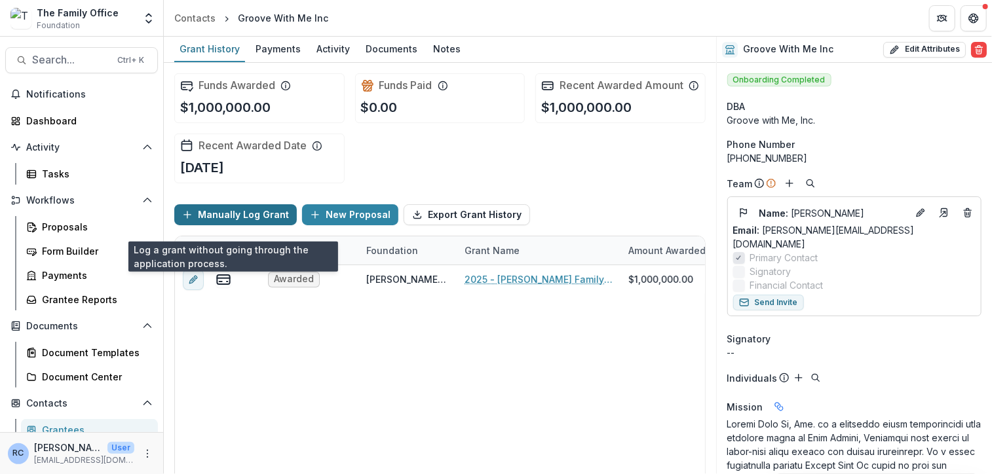
click at [242, 225] on button "Manually Log Grant" at bounding box center [235, 214] width 122 height 21
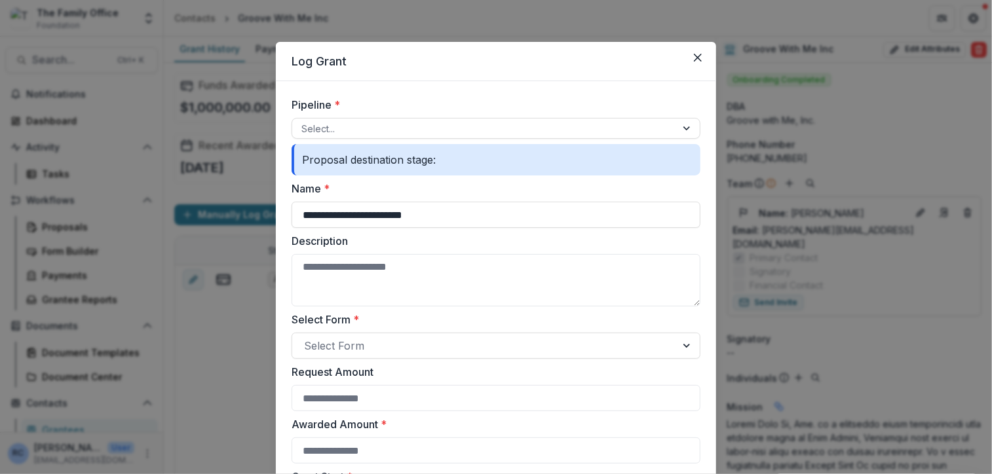
click at [504, 162] on div "Proposal destination stage:" at bounding box center [495, 159] width 409 height 31
click at [702, 54] on button "Close" at bounding box center [697, 57] width 21 height 21
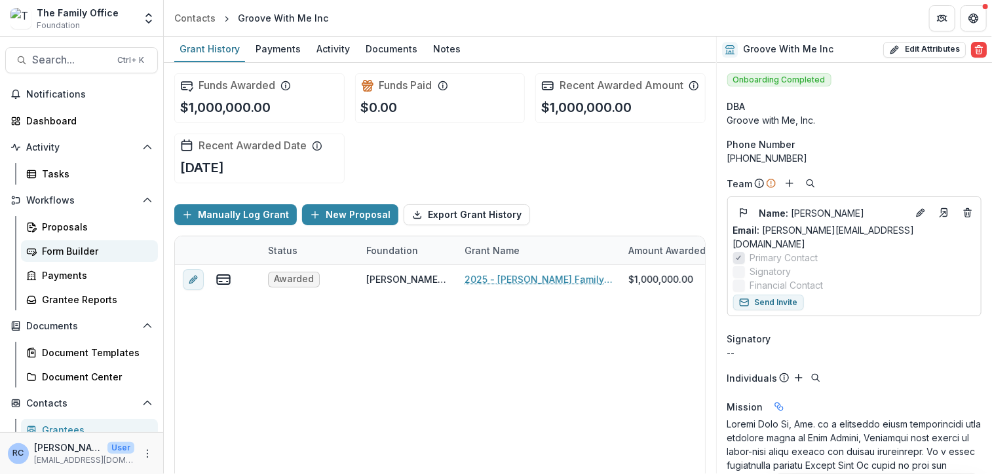
click at [83, 251] on div "Form Builder" at bounding box center [94, 251] width 105 height 14
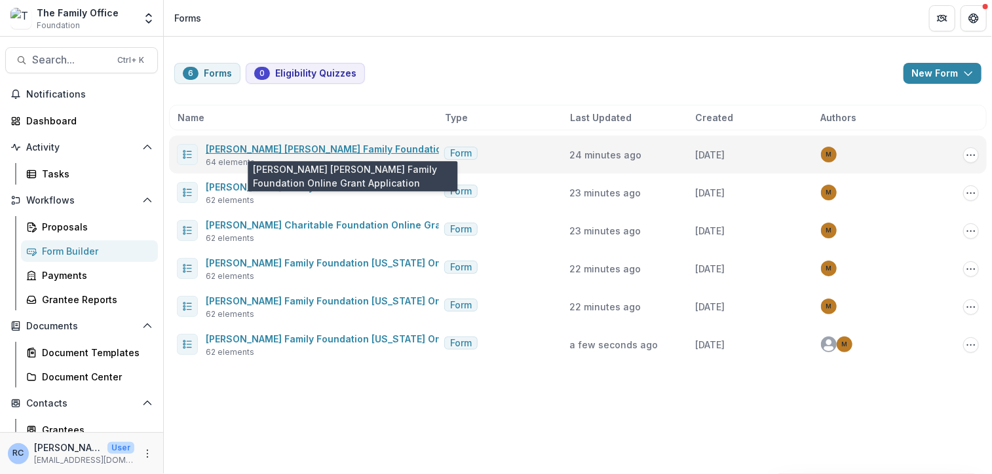
click at [400, 145] on link "[PERSON_NAME] [PERSON_NAME] Family Foundation Online Grant Application" at bounding box center [385, 148] width 358 height 11
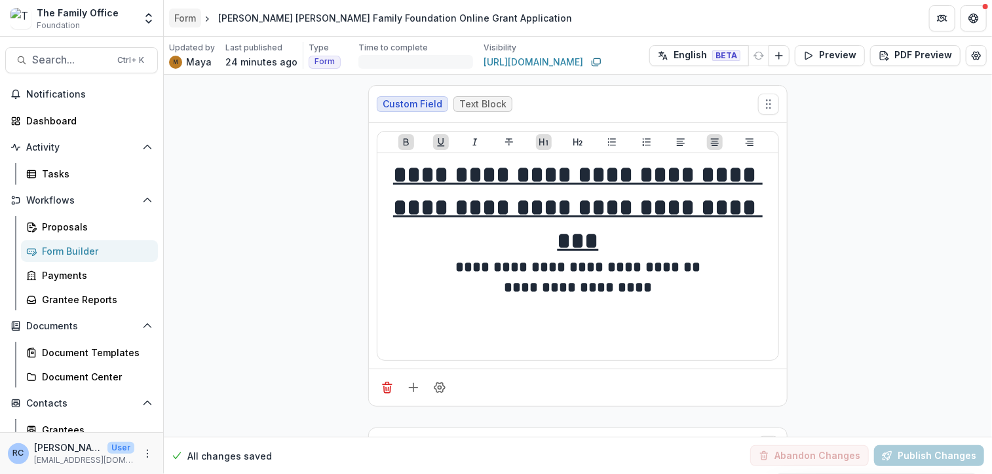
click at [183, 16] on div "Form" at bounding box center [185, 18] width 22 height 14
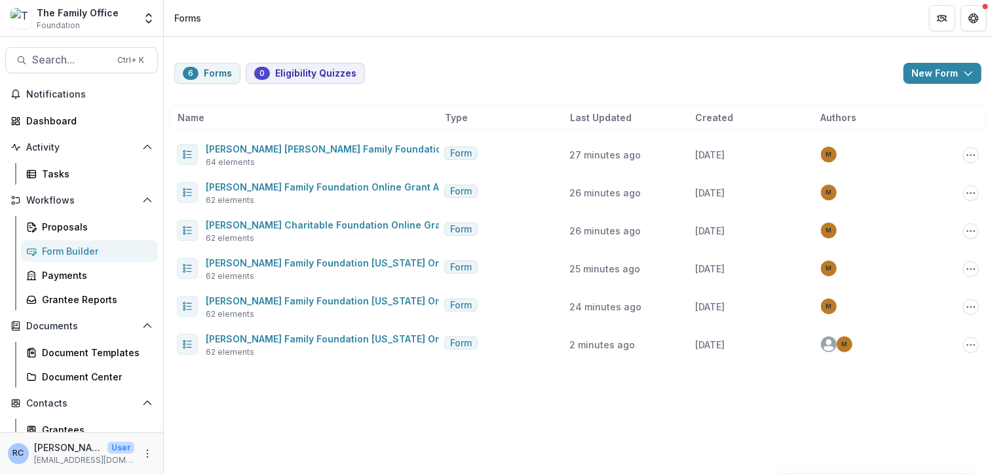
click at [183, 16] on div "Forms" at bounding box center [187, 18] width 27 height 14
